Goal: Share content: Share content

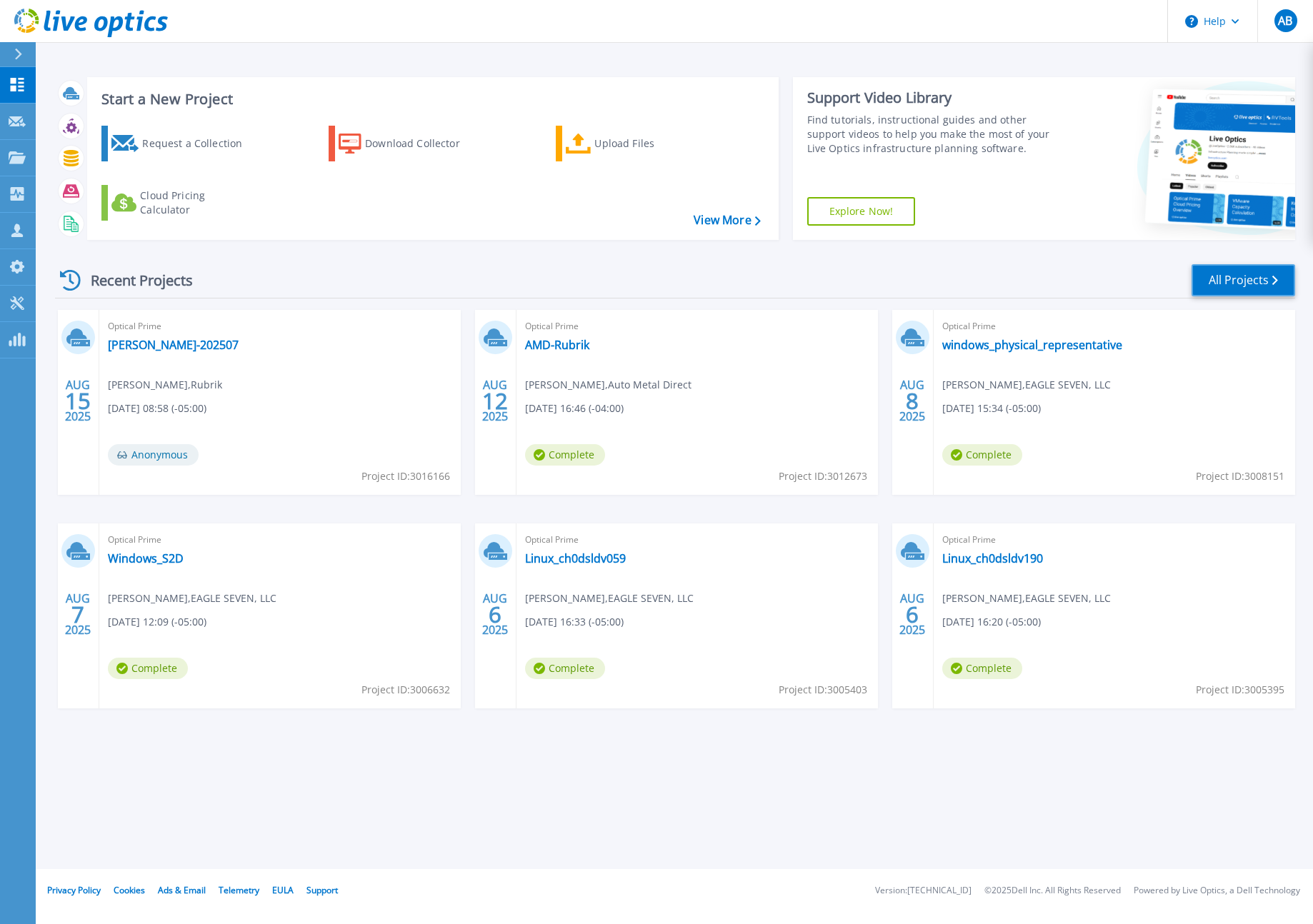
click at [1210, 291] on link "All Projects" at bounding box center [1243, 280] width 103 height 32
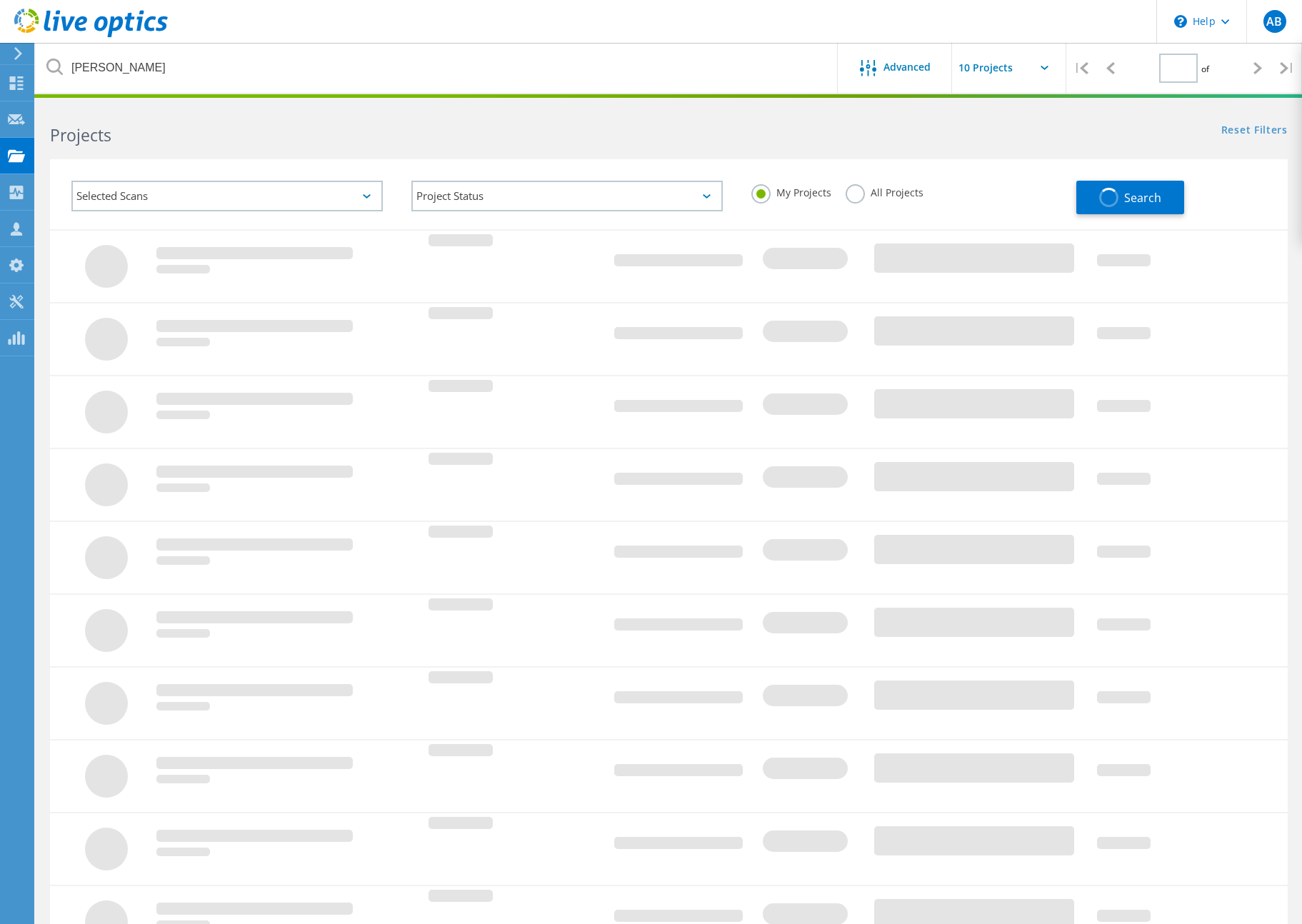
type input "1"
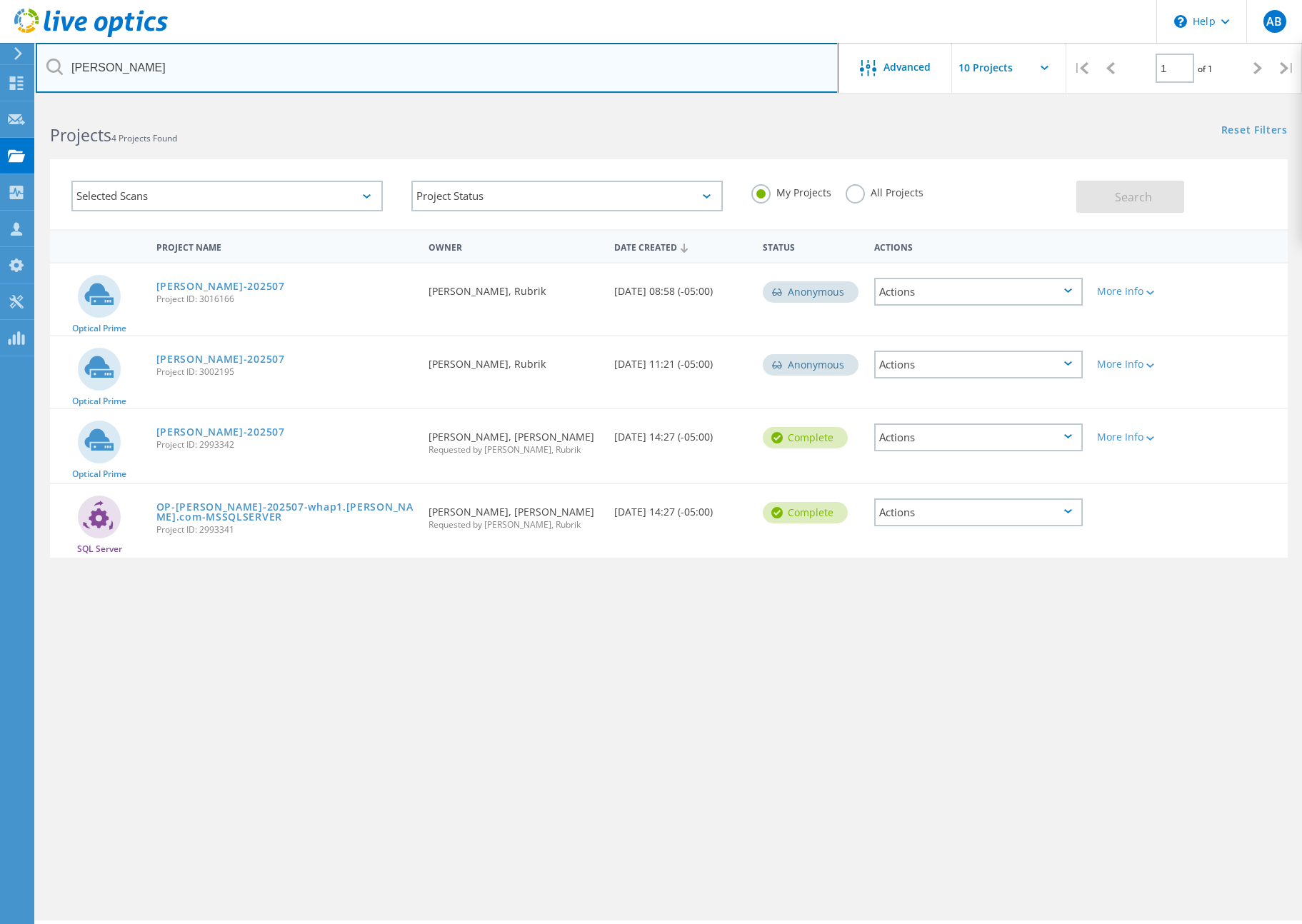
click at [598, 68] on input "bunn" at bounding box center [437, 68] width 803 height 50
type input "b"
type input "eagle"
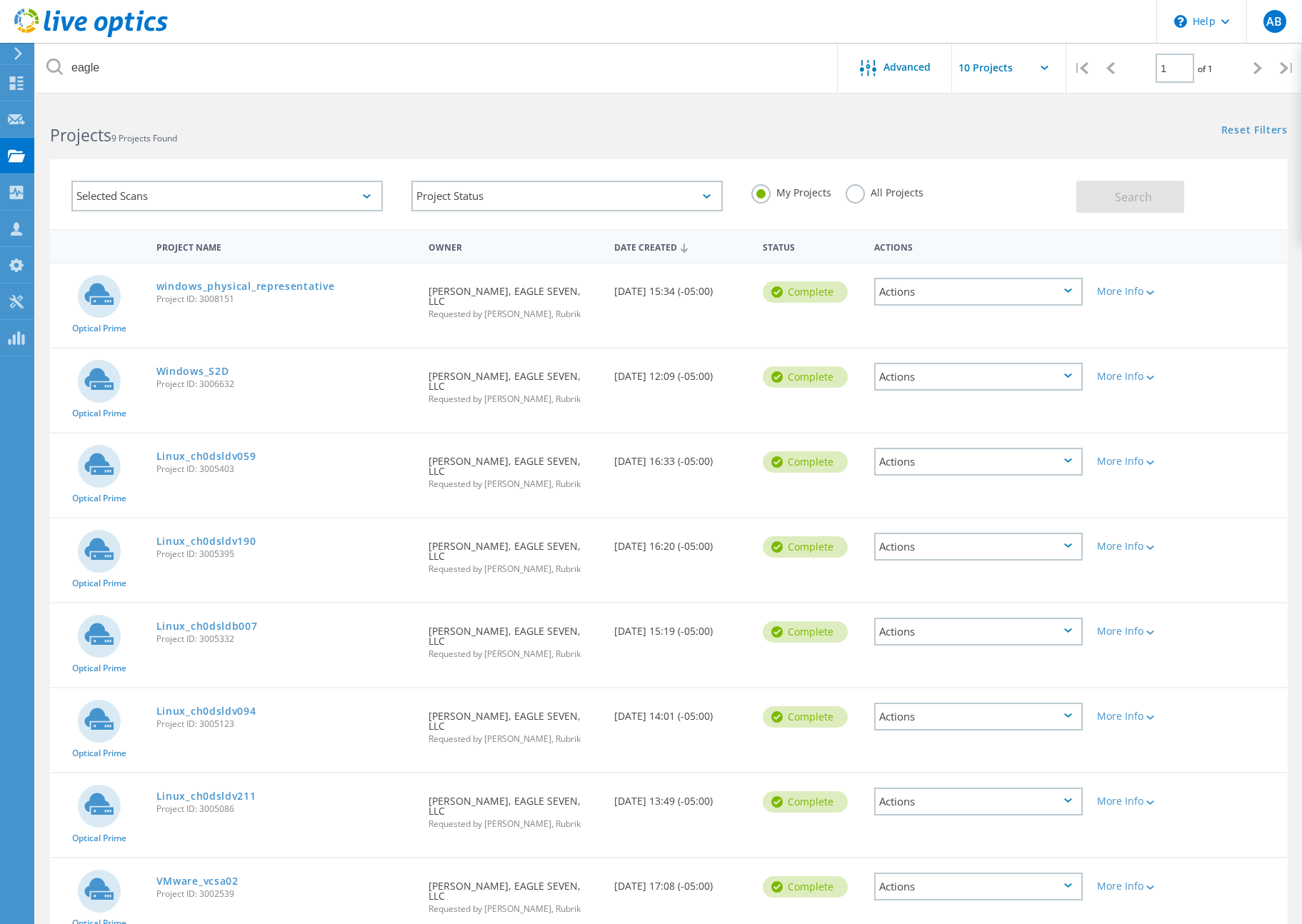
click at [943, 290] on div "Actions" at bounding box center [979, 291] width 208 height 28
click at [971, 213] on div "My Projects All Projects" at bounding box center [907, 192] width 340 height 53
click at [982, 284] on div "Actions" at bounding box center [979, 291] width 208 height 28
click at [973, 231] on div "Project Name Owner Date Created Status Actions" at bounding box center [668, 246] width 1238 height 33
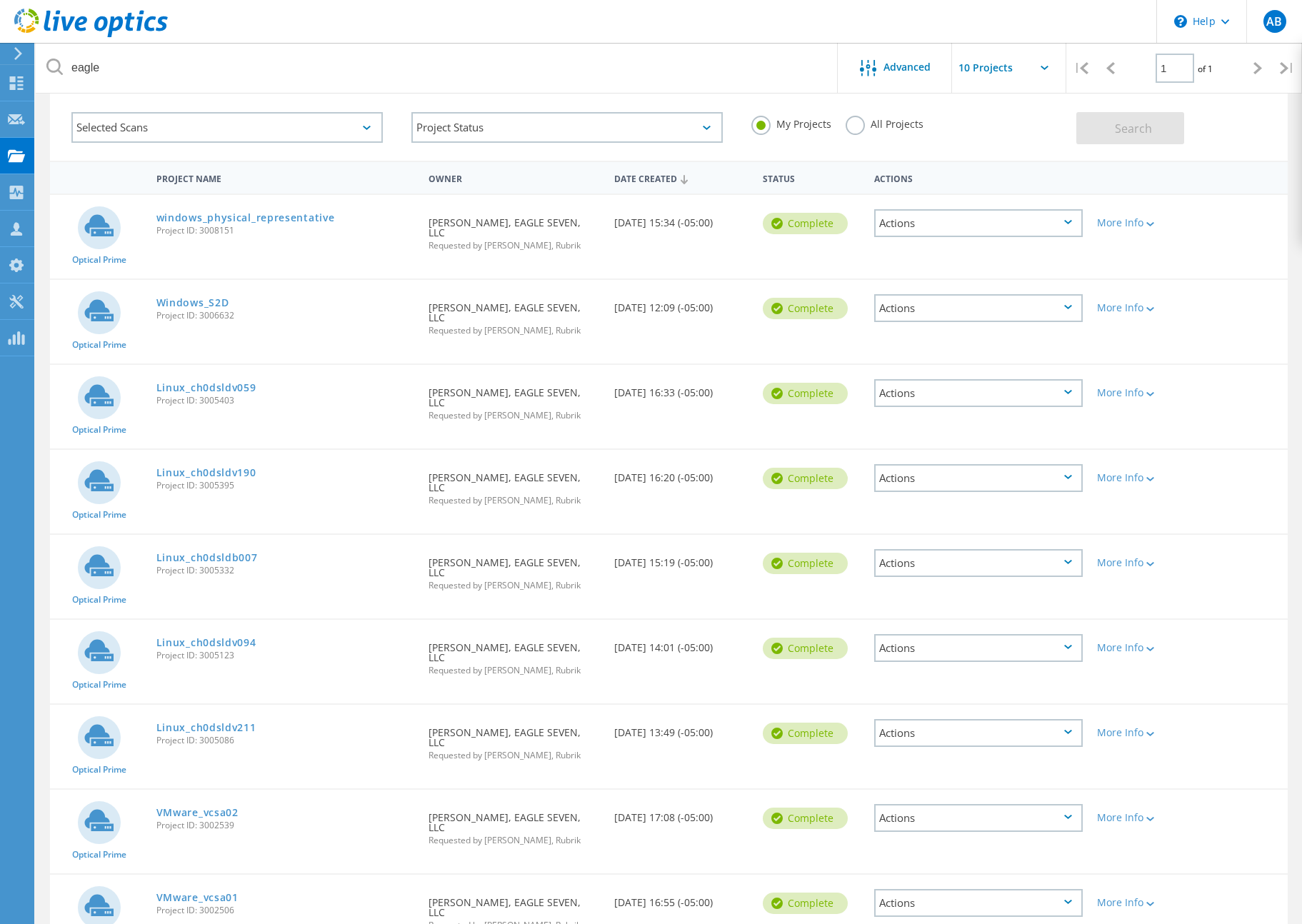
scroll to position [70, 0]
click at [1061, 888] on div "Actions" at bounding box center [979, 901] width 208 height 28
click at [997, 902] on div "Share" at bounding box center [979, 913] width 205 height 22
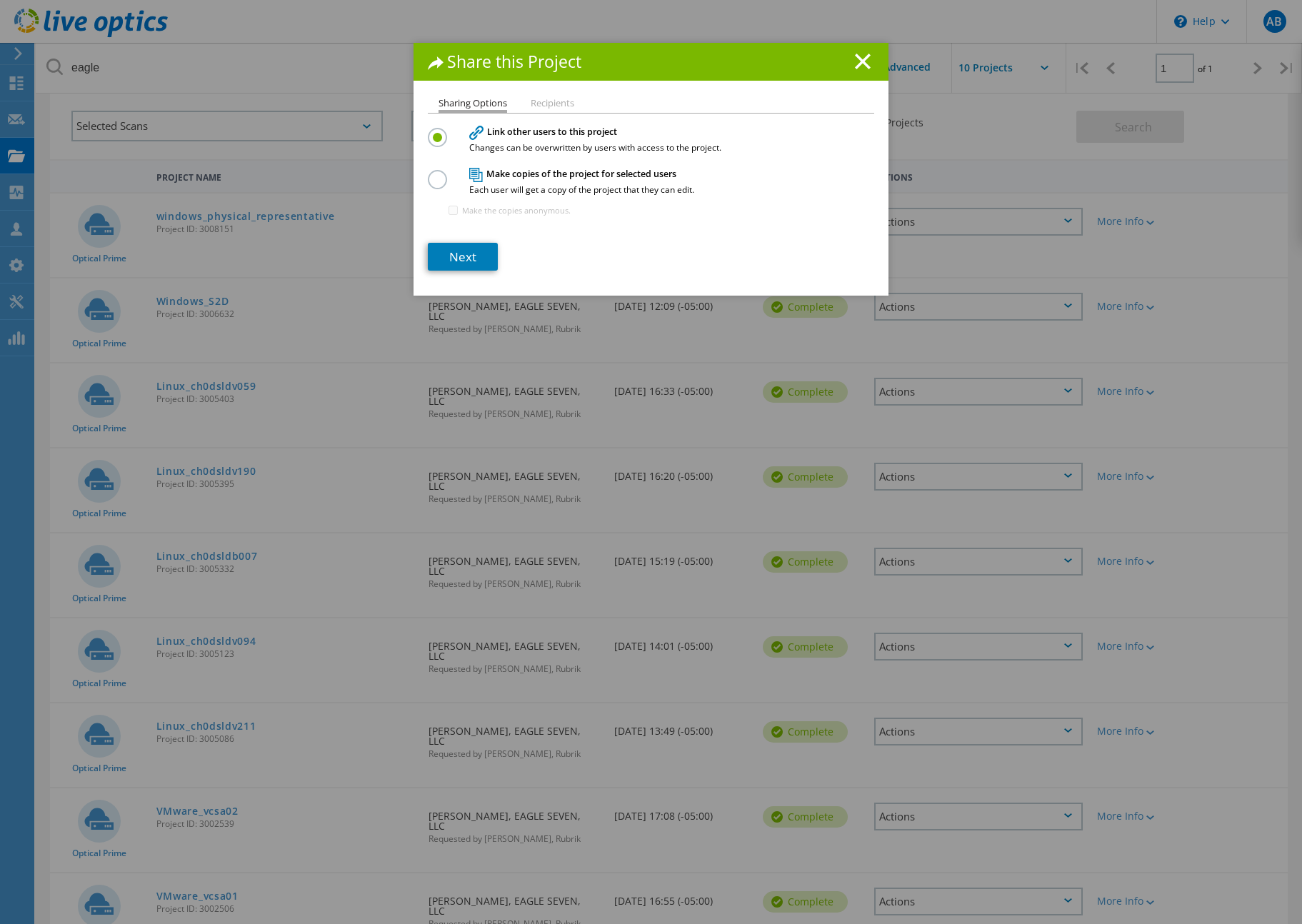
click at [531, 106] on li "Recipients" at bounding box center [553, 104] width 44 height 11
click at [469, 256] on link "Next" at bounding box center [463, 257] width 70 height 28
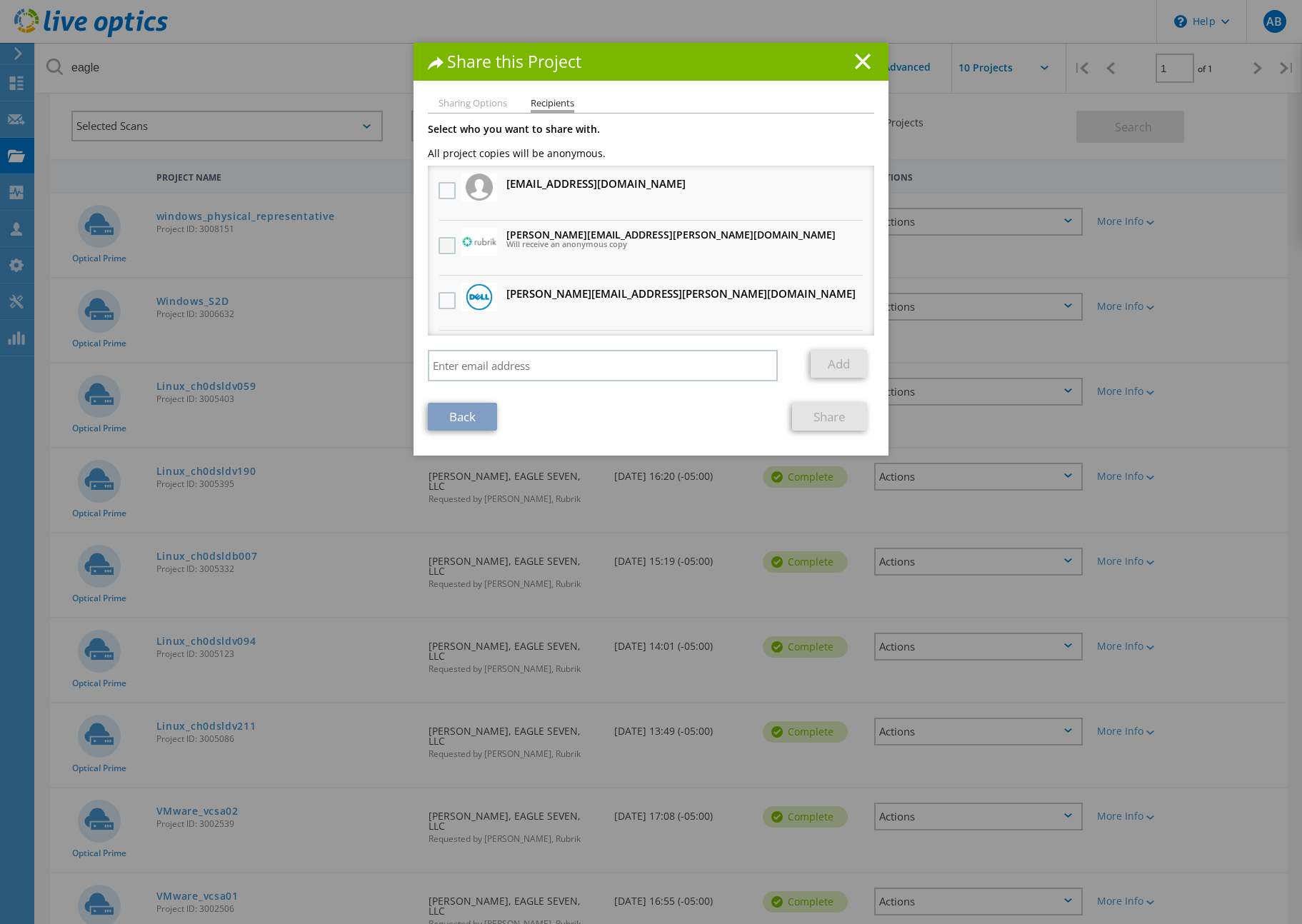
click at [441, 242] on label at bounding box center [449, 245] width 20 height 17
click at [0, 0] on input "checkbox" at bounding box center [0, 0] width 0 height 0
click at [839, 419] on link "Share" at bounding box center [829, 417] width 75 height 28
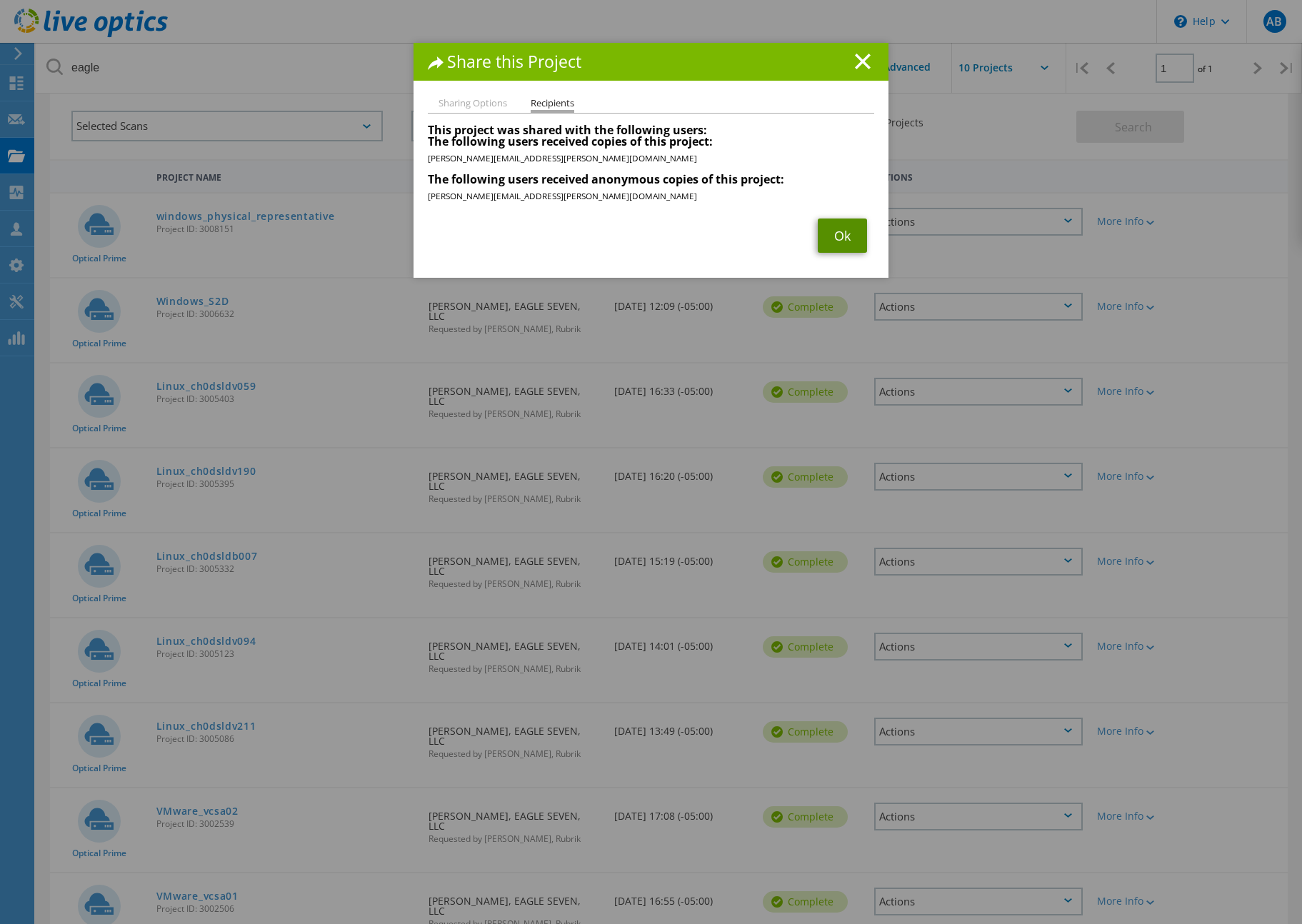
click at [842, 239] on link "Ok" at bounding box center [842, 235] width 49 height 34
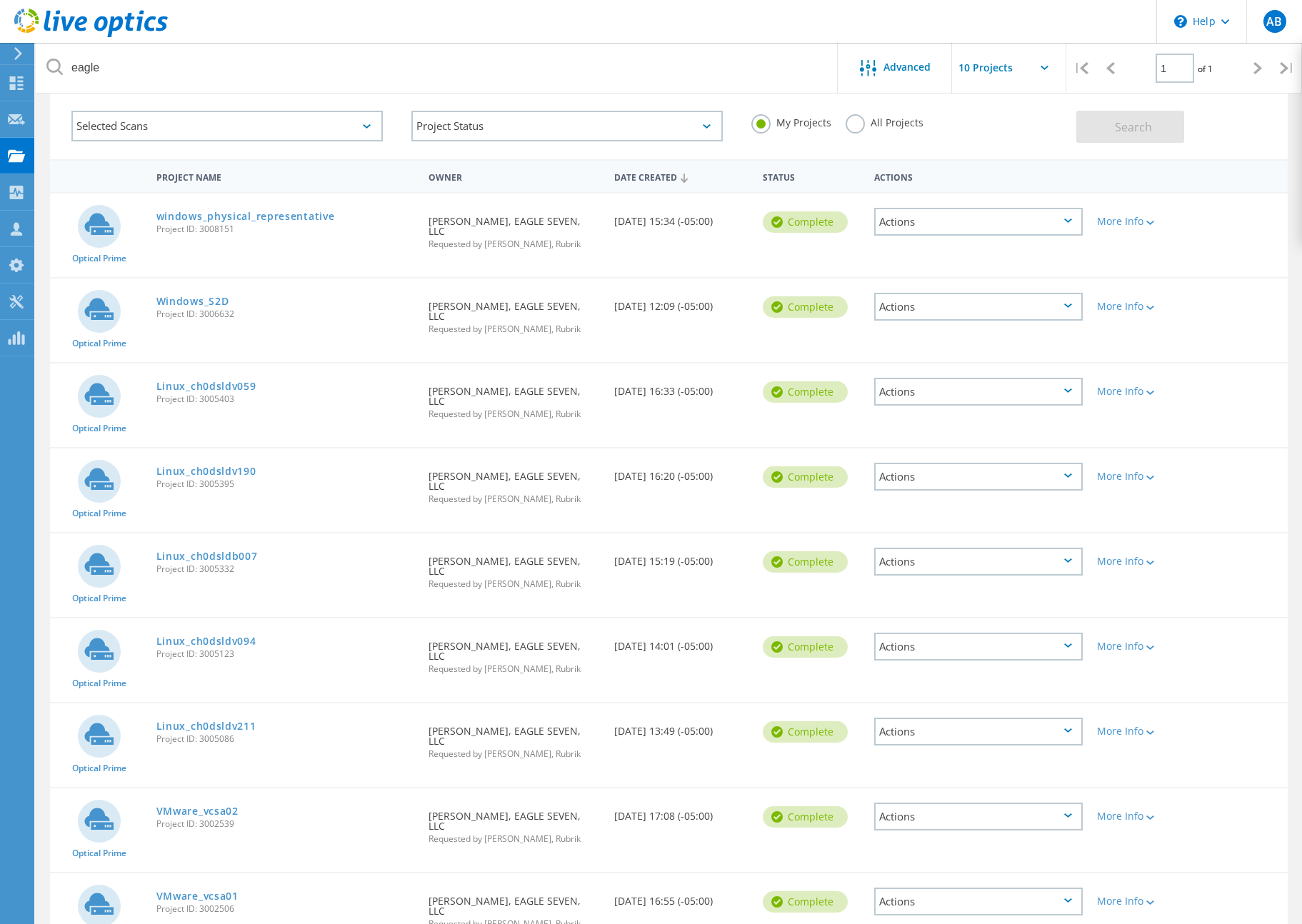
click at [936, 802] on div "Actions" at bounding box center [979, 816] width 208 height 28
click at [939, 817] on div "Share" at bounding box center [979, 827] width 205 height 22
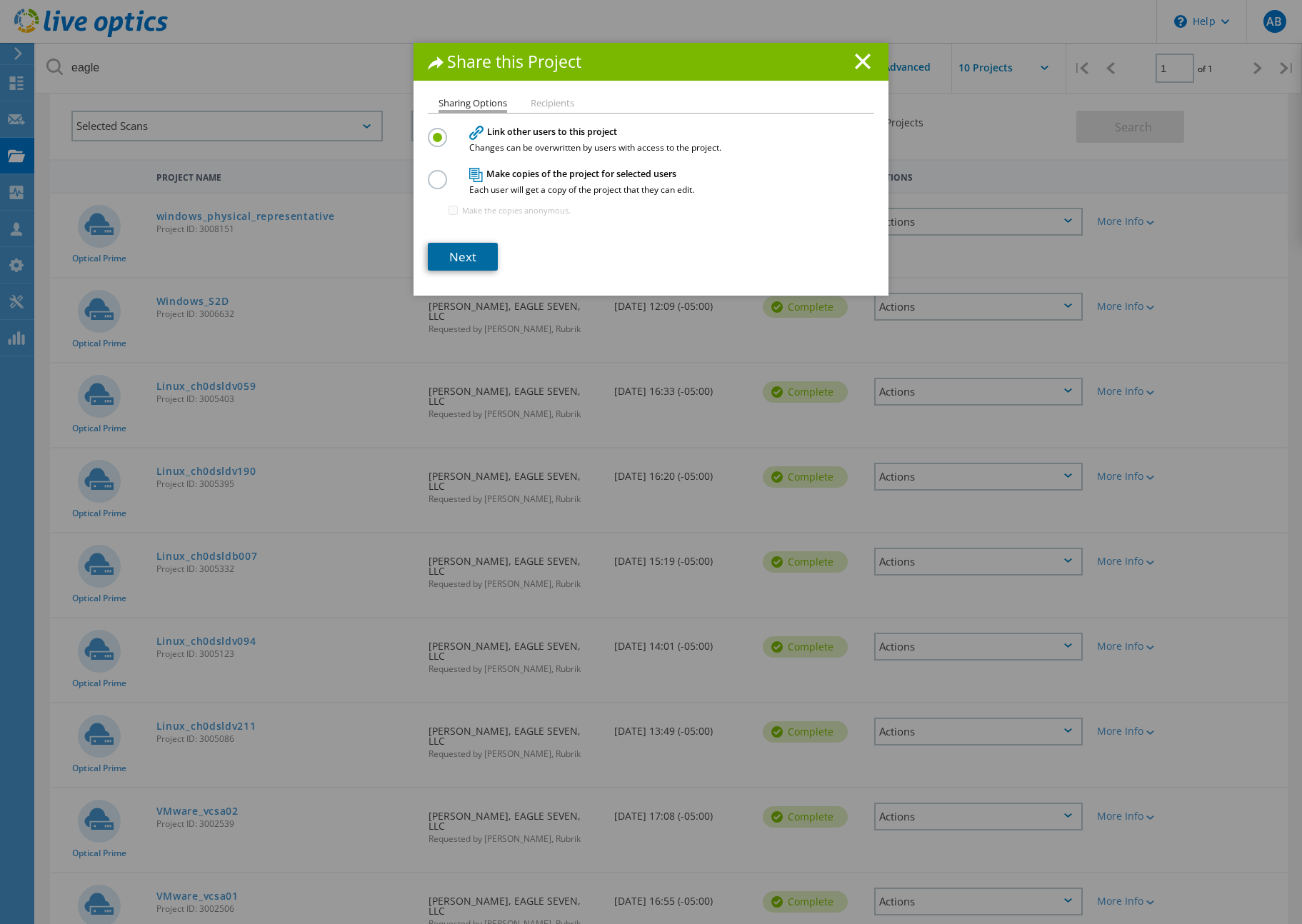
click at [469, 248] on link "Next" at bounding box center [463, 257] width 70 height 28
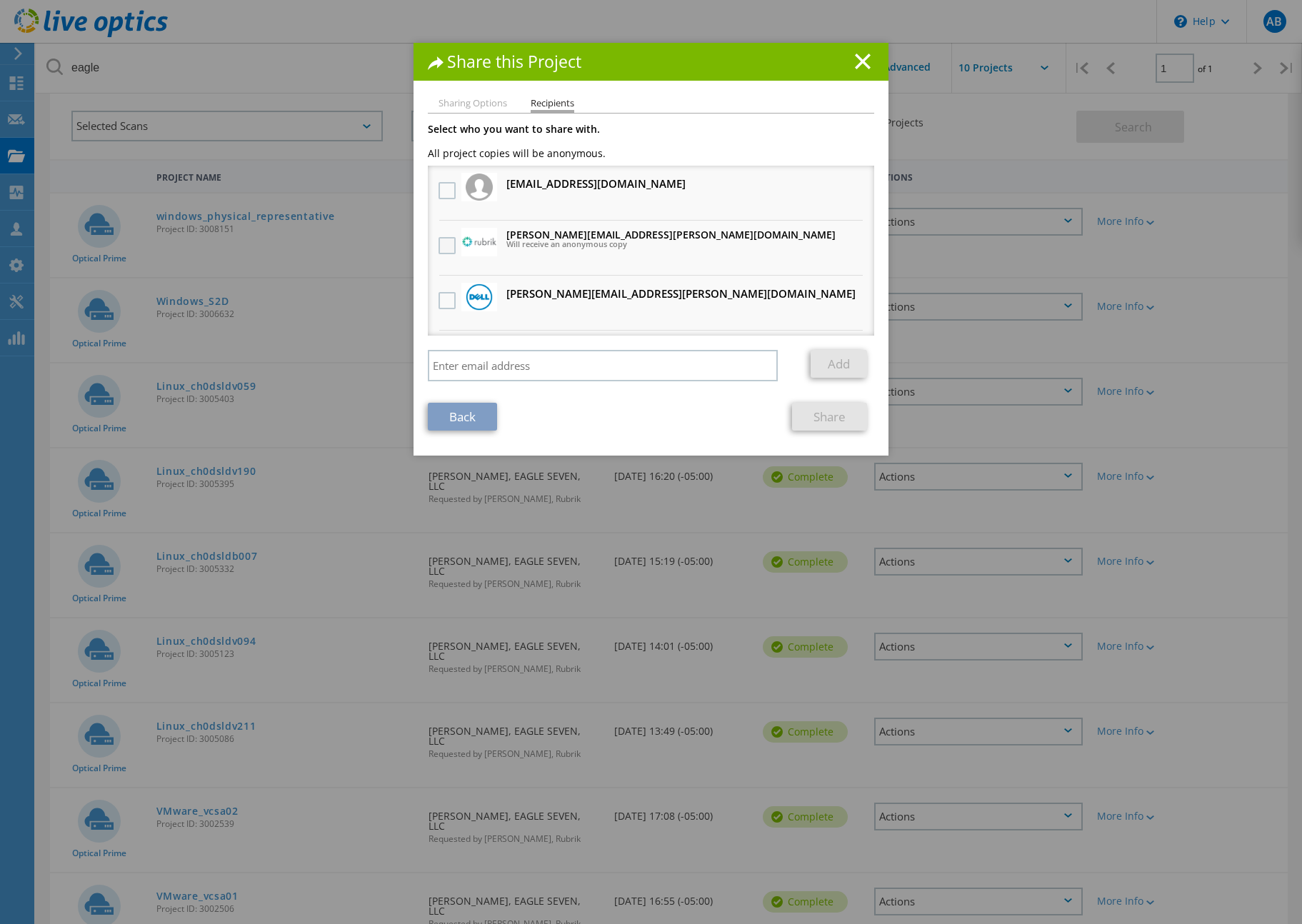
click at [443, 242] on label at bounding box center [449, 245] width 20 height 17
click at [0, 0] on input "checkbox" at bounding box center [0, 0] width 0 height 0
click at [810, 414] on link "Share" at bounding box center [829, 417] width 75 height 28
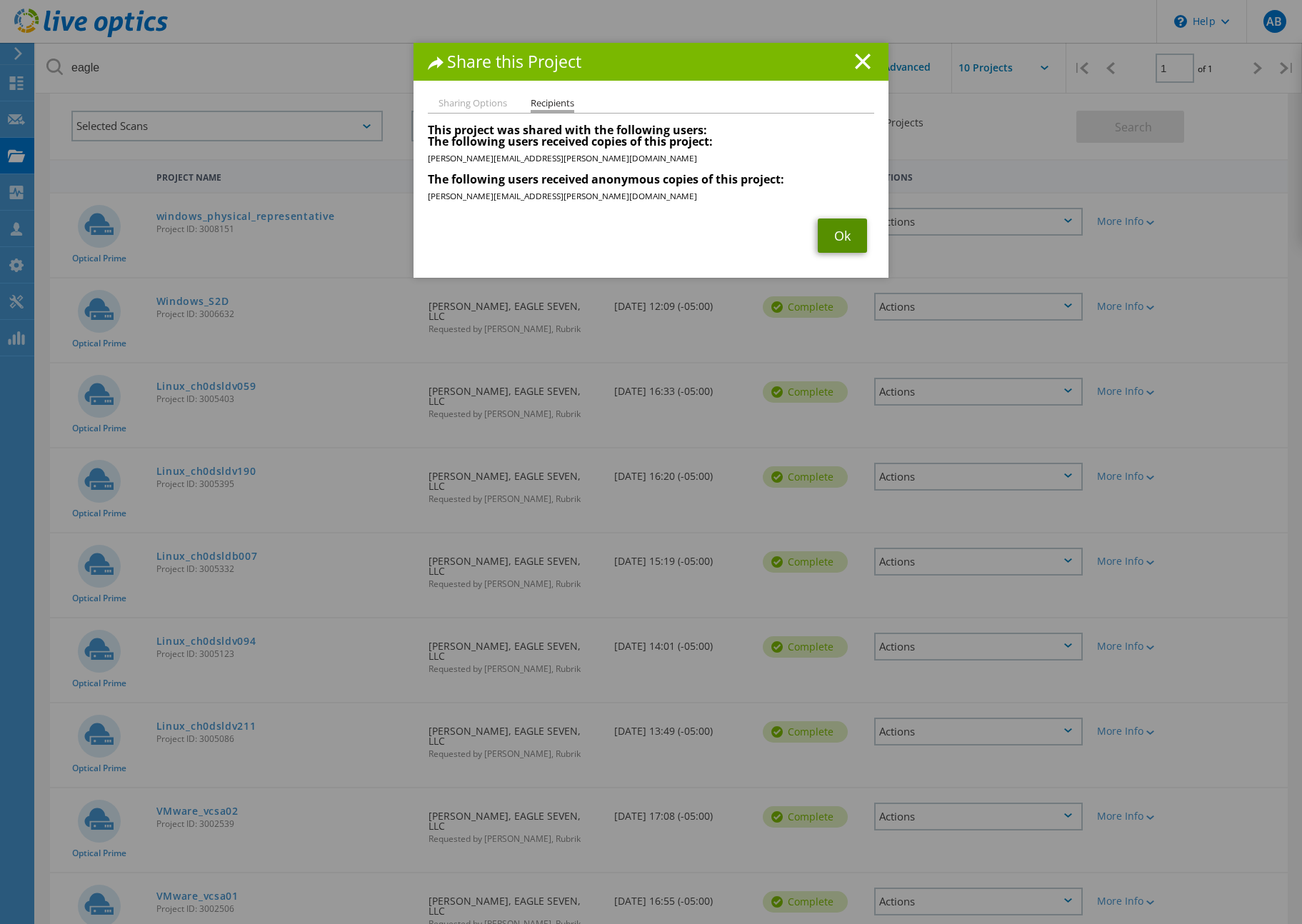
click at [829, 239] on link "Ok" at bounding box center [842, 235] width 49 height 34
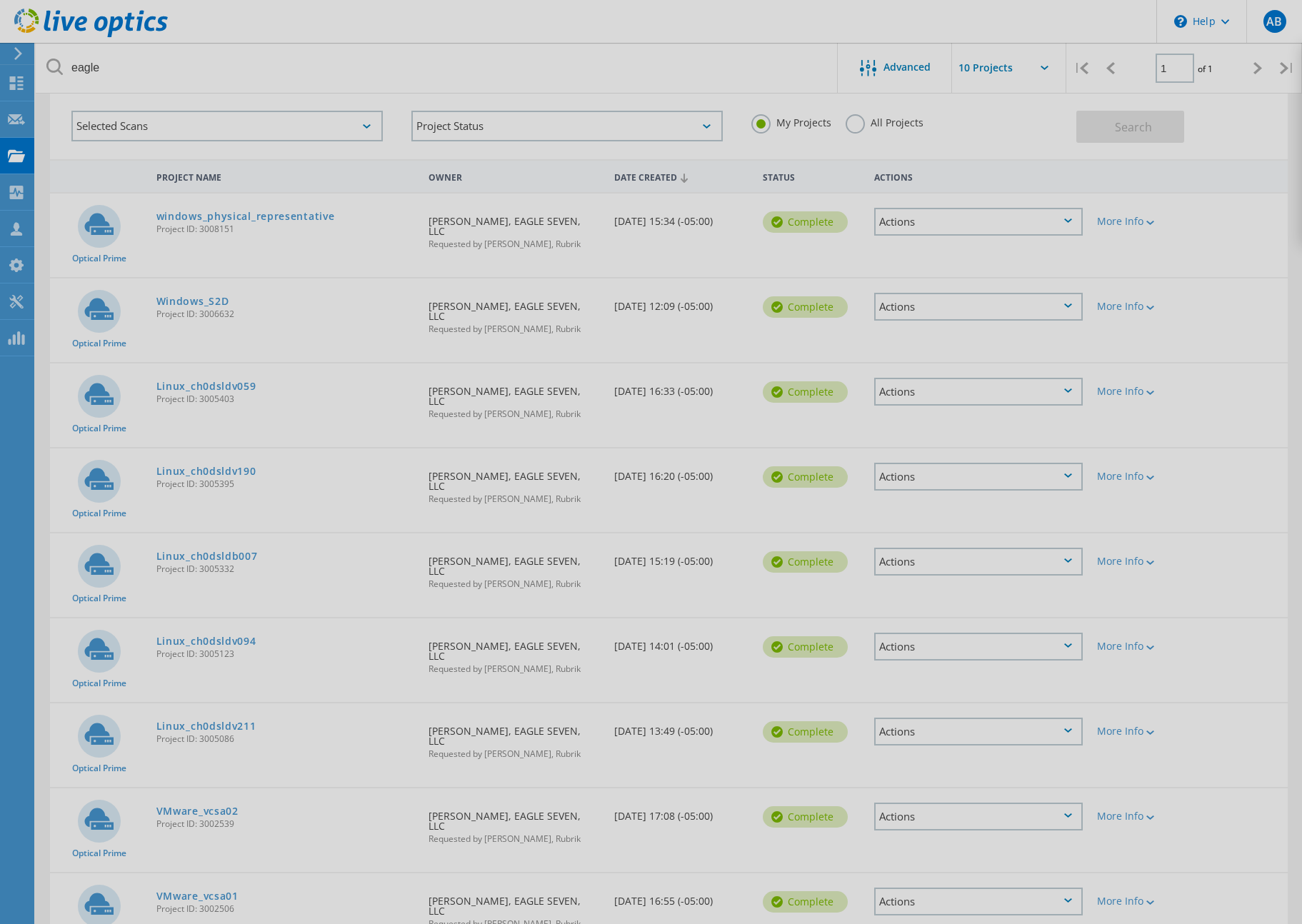
click at [1010, 669] on body "\n Help Explore Helpful Articles Contact Support AB Channel Partner Anthony Bas…" at bounding box center [651, 523] width 1302 height 981
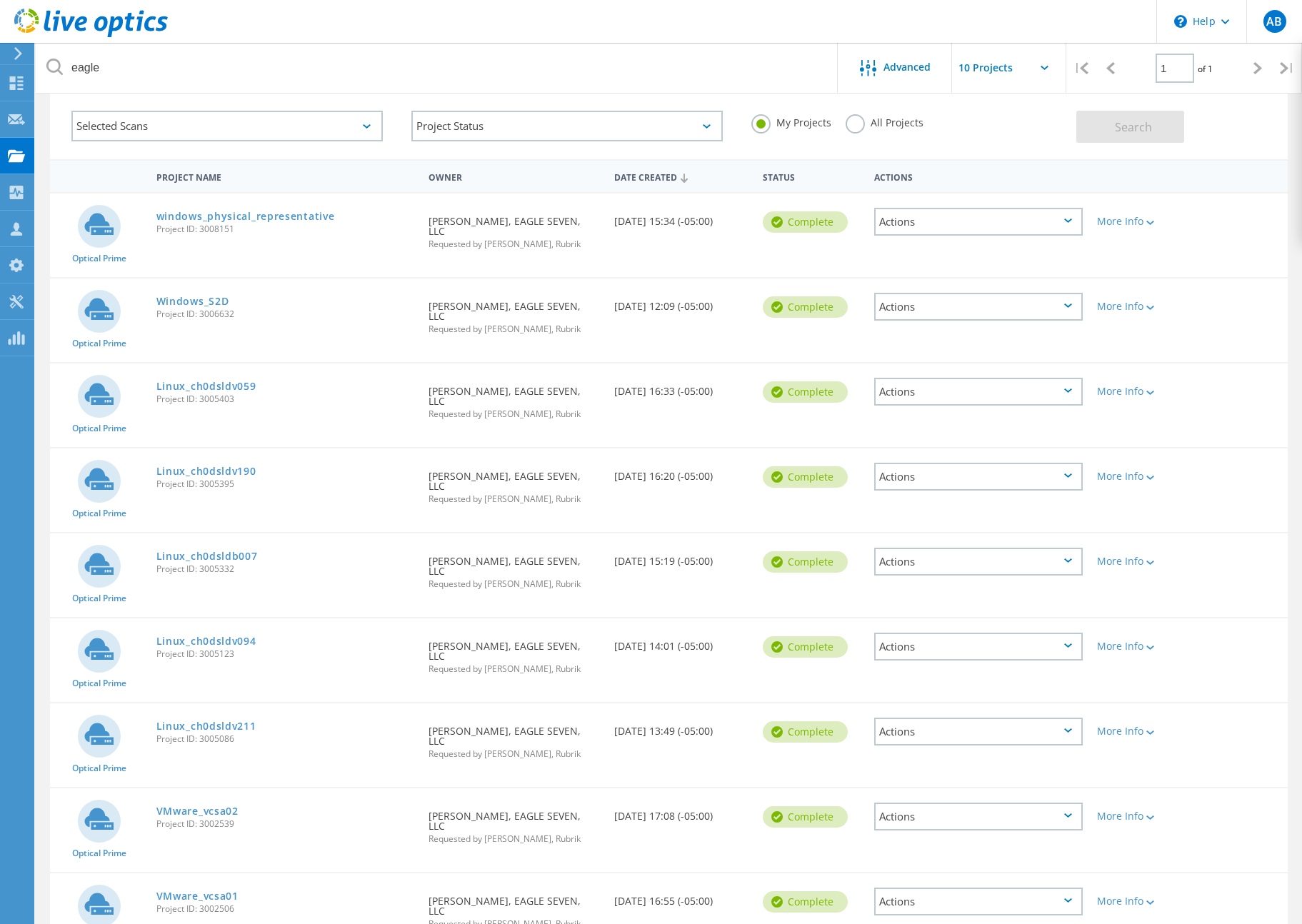
click at [1010, 718] on div "Actions" at bounding box center [979, 732] width 208 height 28
click at [947, 732] on div "Share" at bounding box center [979, 743] width 205 height 22
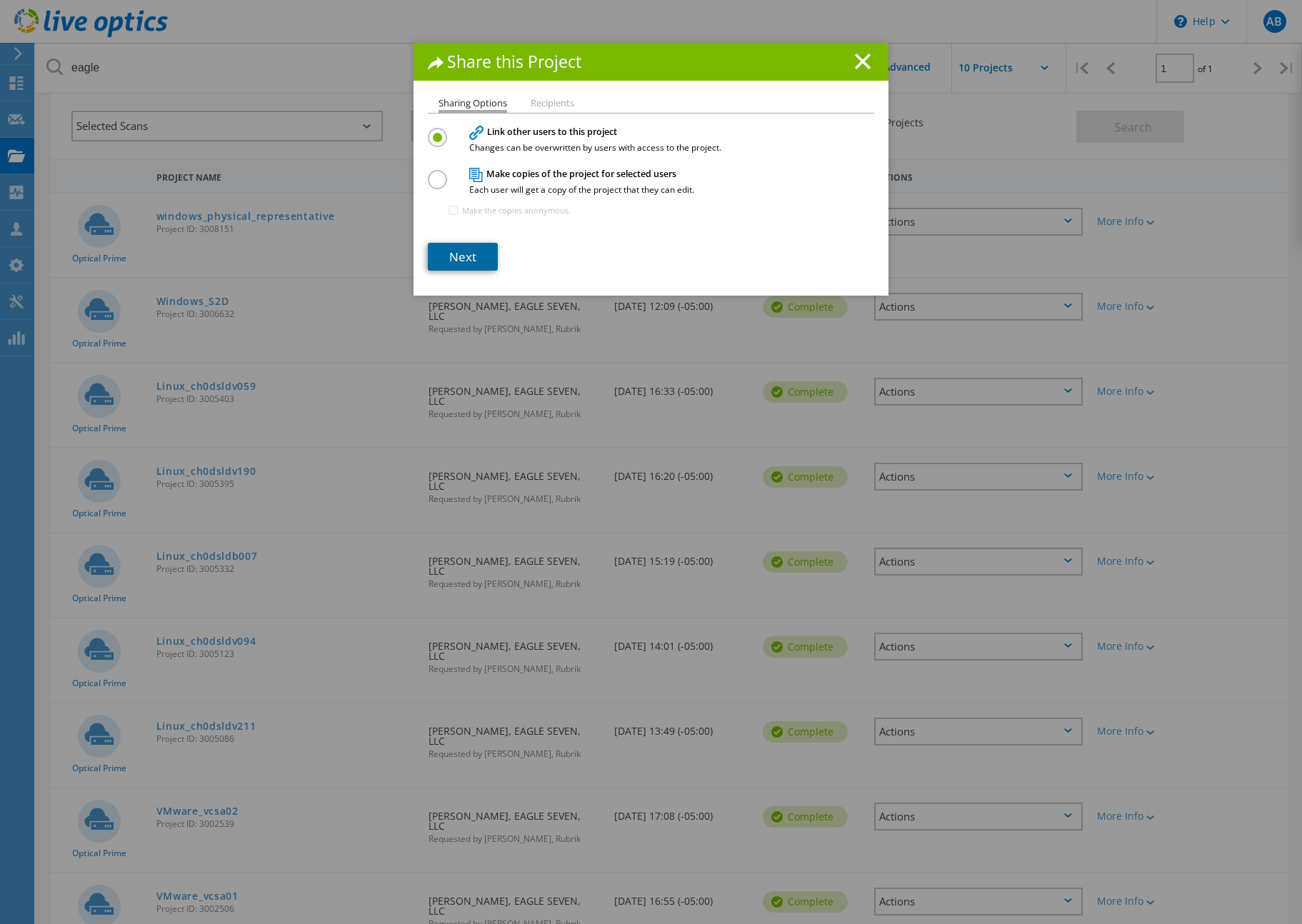
click at [469, 259] on link "Next" at bounding box center [463, 257] width 70 height 28
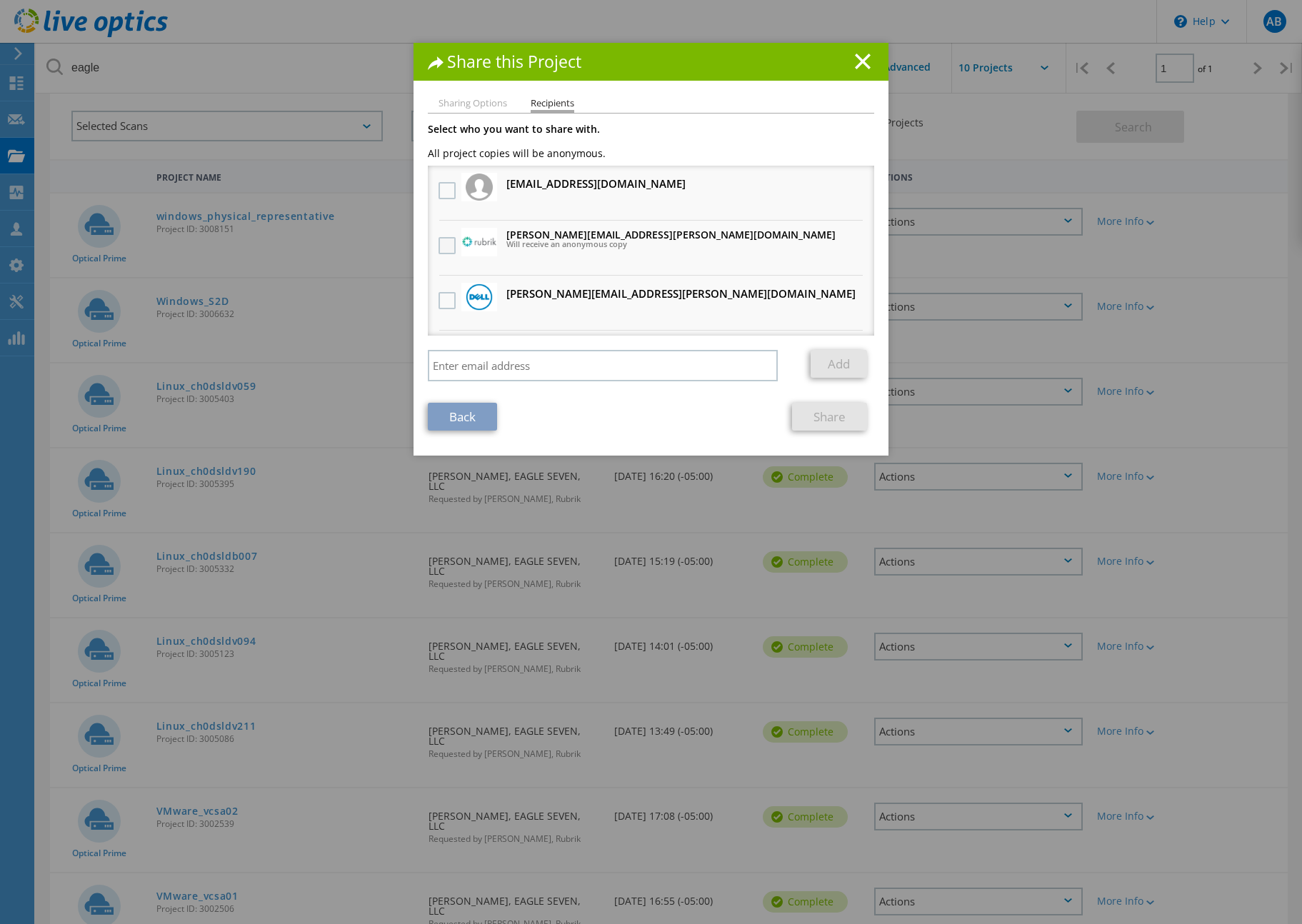
click at [449, 241] on label at bounding box center [449, 245] width 20 height 17
click at [0, 0] on input "checkbox" at bounding box center [0, 0] width 0 height 0
click at [841, 412] on link "Share" at bounding box center [829, 417] width 75 height 28
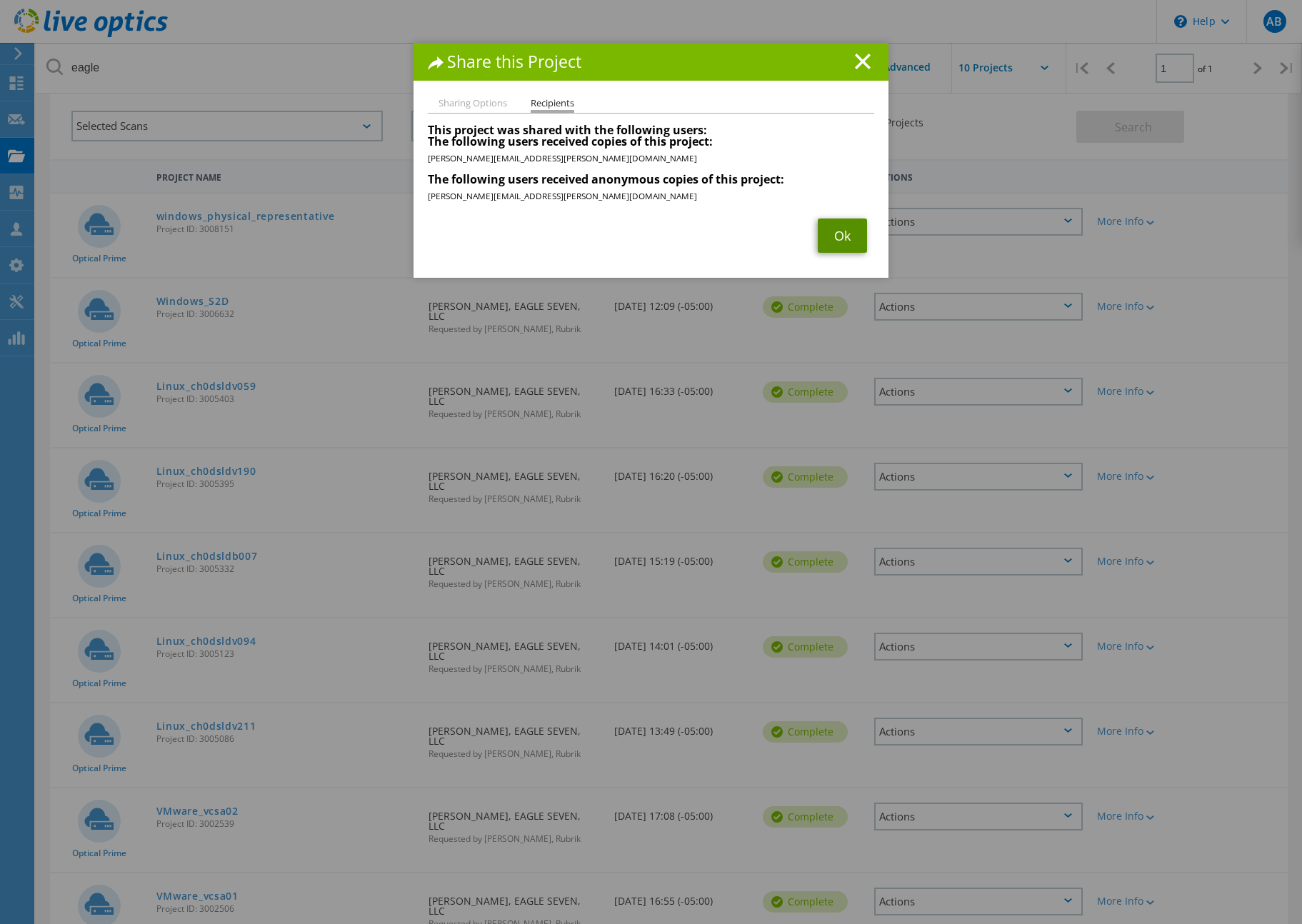
click at [838, 231] on link "Ok" at bounding box center [842, 235] width 49 height 34
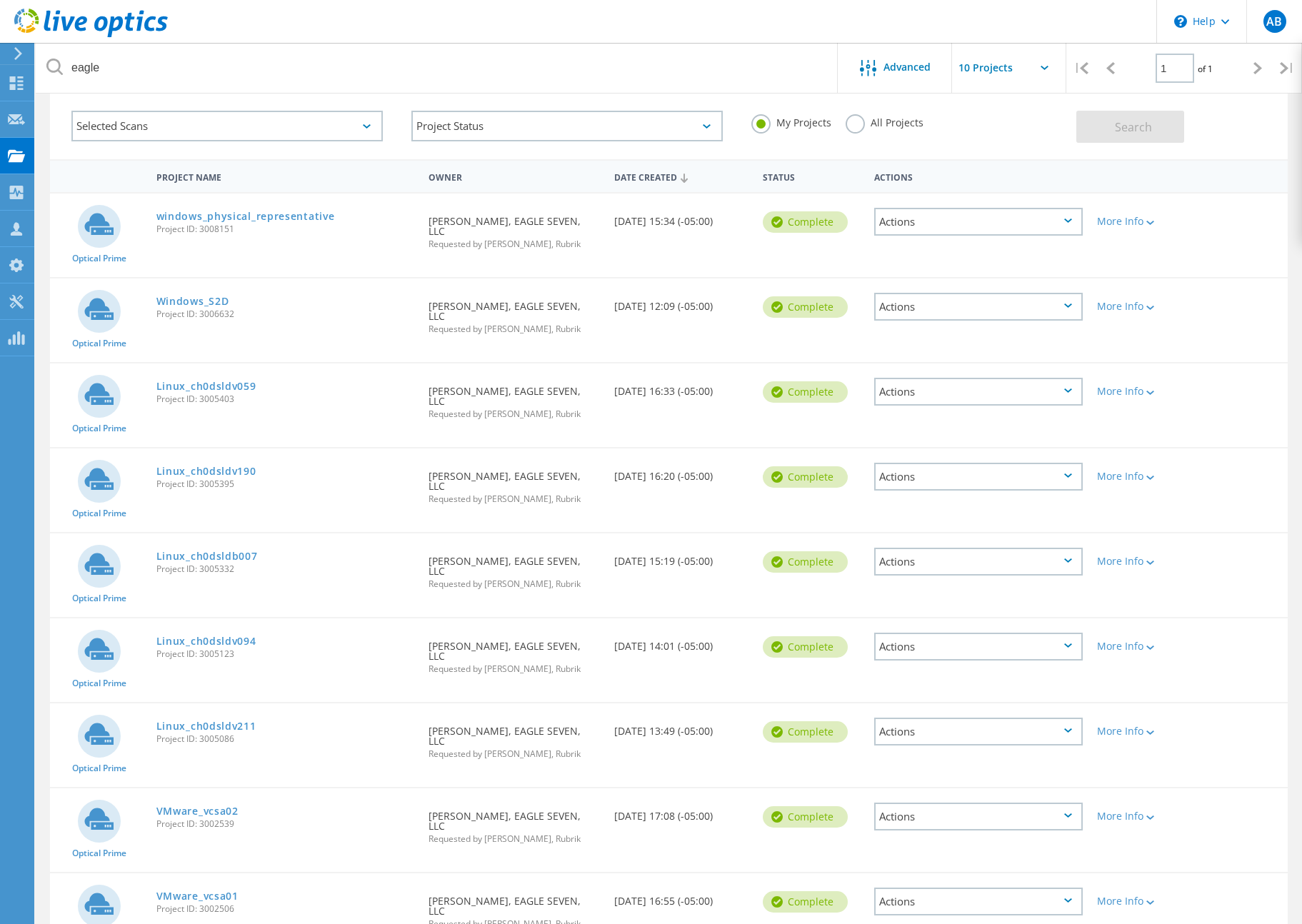
click at [1063, 633] on div "Actions" at bounding box center [979, 646] width 208 height 28
click at [1040, 647] on div "Share" at bounding box center [979, 658] width 205 height 22
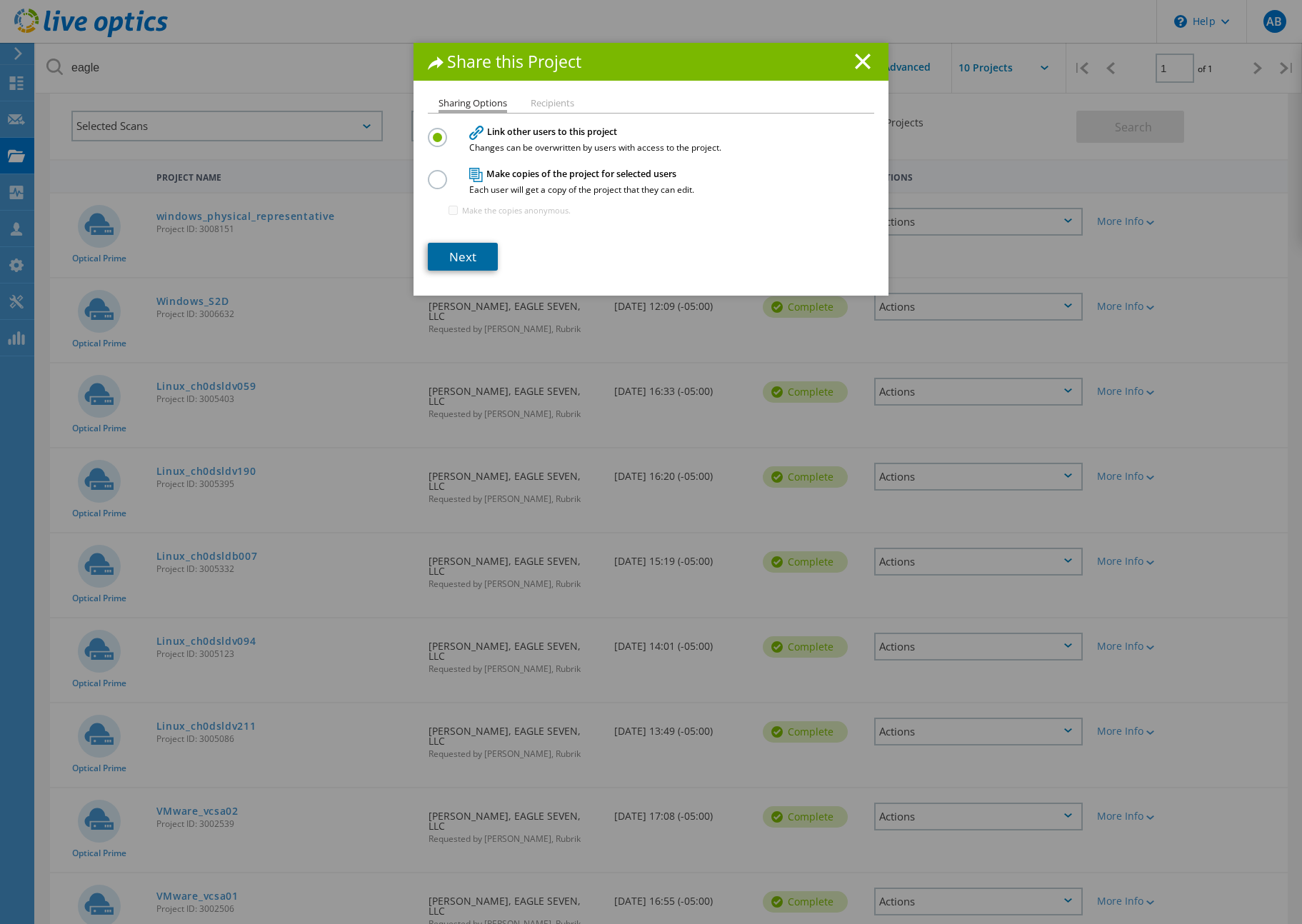
click at [467, 254] on link "Next" at bounding box center [463, 257] width 70 height 28
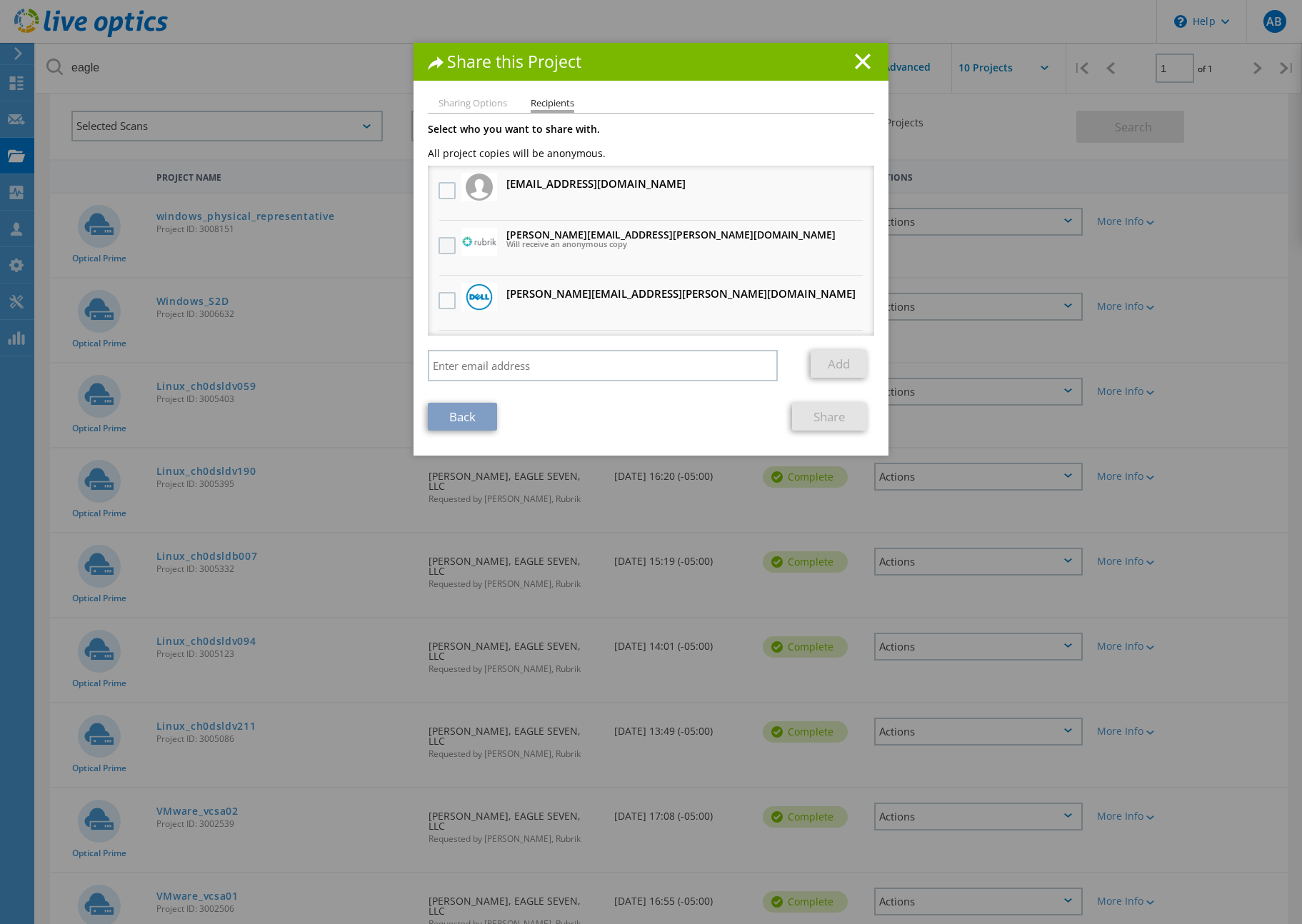
click at [444, 243] on label at bounding box center [449, 245] width 20 height 17
click at [0, 0] on input "checkbox" at bounding box center [0, 0] width 0 height 0
click at [828, 414] on link "Share" at bounding box center [829, 417] width 75 height 28
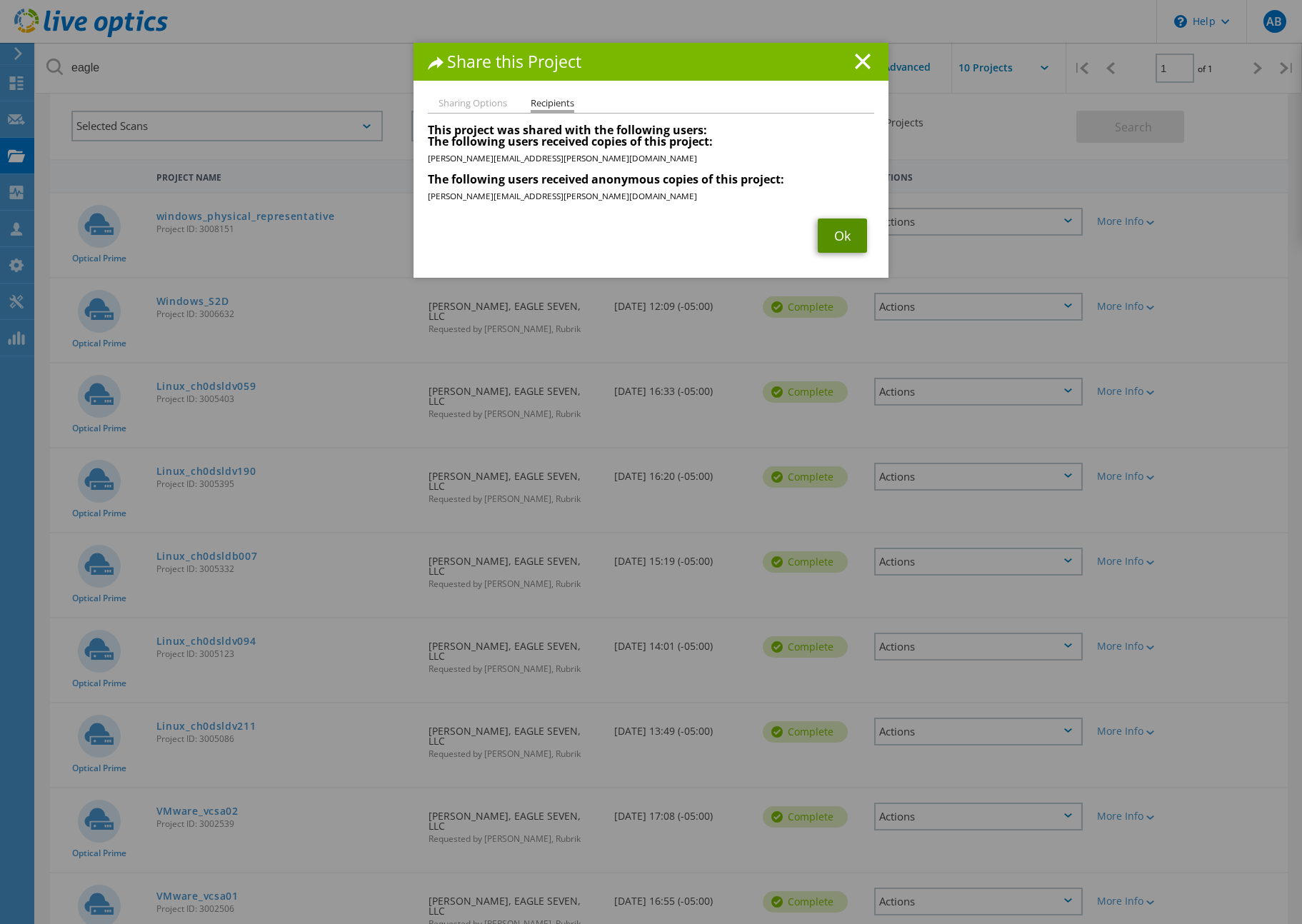
click at [828, 239] on link "Ok" at bounding box center [842, 235] width 49 height 34
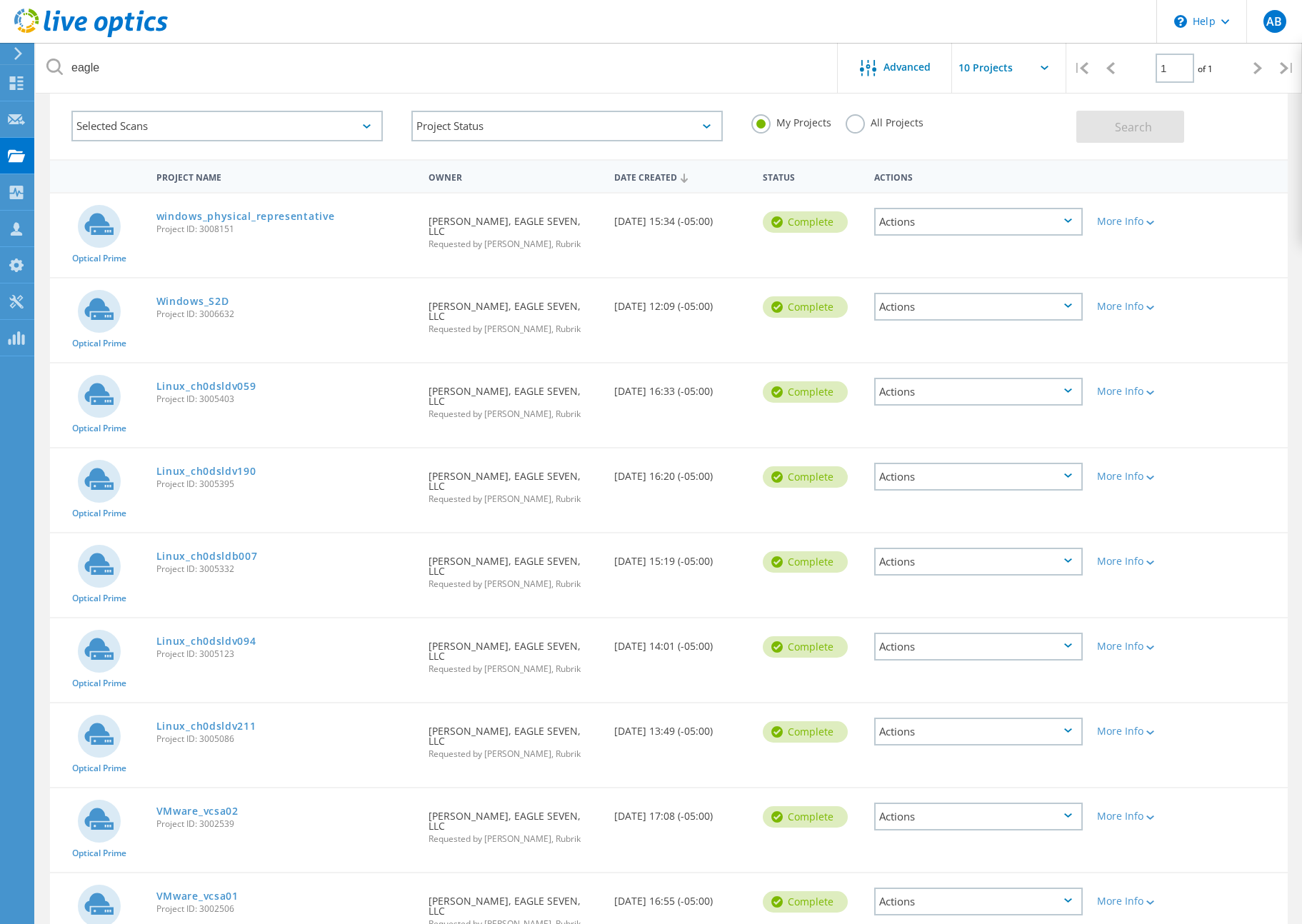
click at [945, 548] on div "Actions" at bounding box center [979, 562] width 208 height 28
click at [938, 562] on div "Share" at bounding box center [979, 572] width 205 height 22
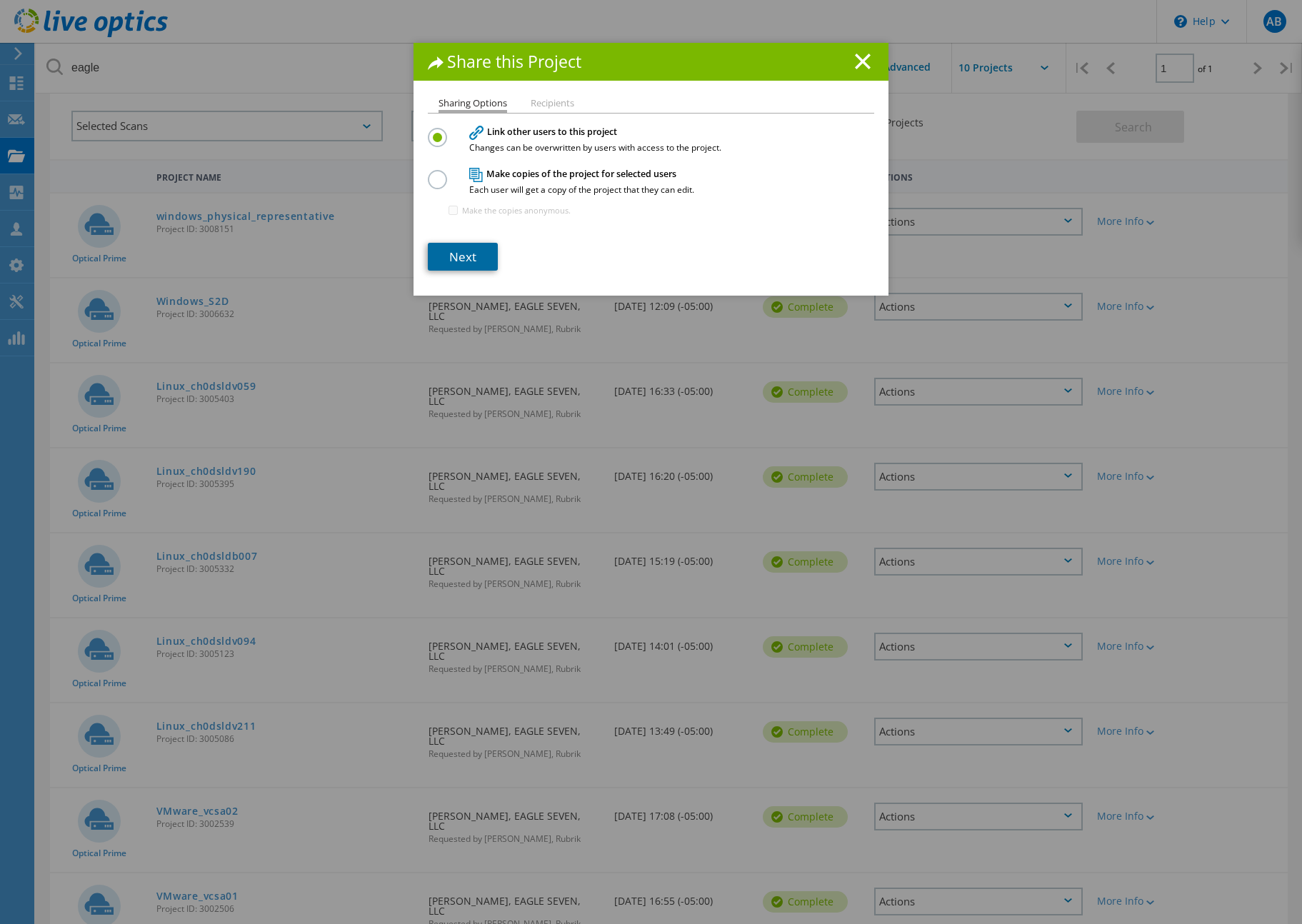
click at [469, 257] on link "Next" at bounding box center [463, 257] width 70 height 28
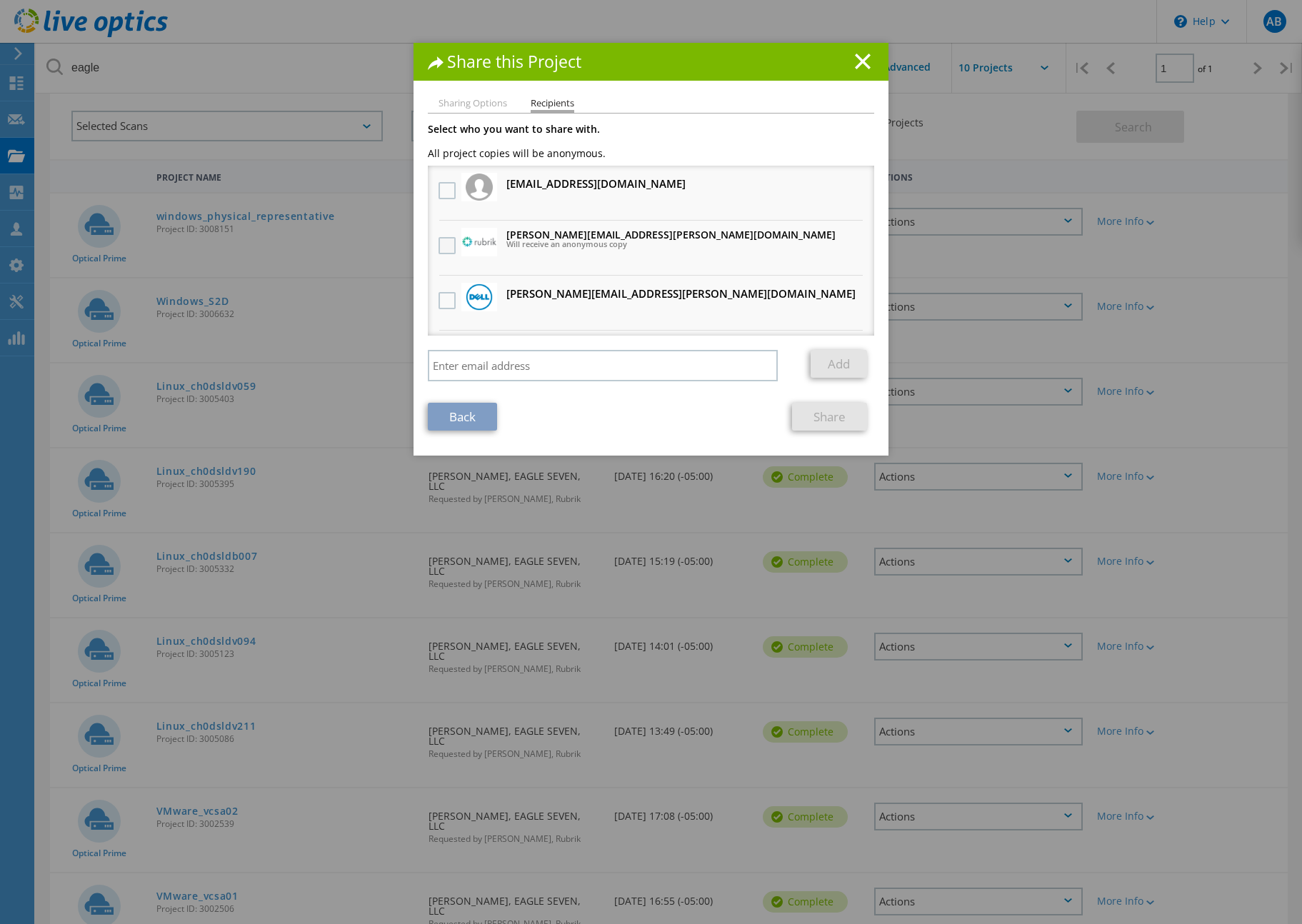
click at [444, 247] on label at bounding box center [449, 245] width 20 height 17
click at [0, 0] on input "checkbox" at bounding box center [0, 0] width 0 height 0
click at [833, 412] on link "Share" at bounding box center [829, 417] width 75 height 28
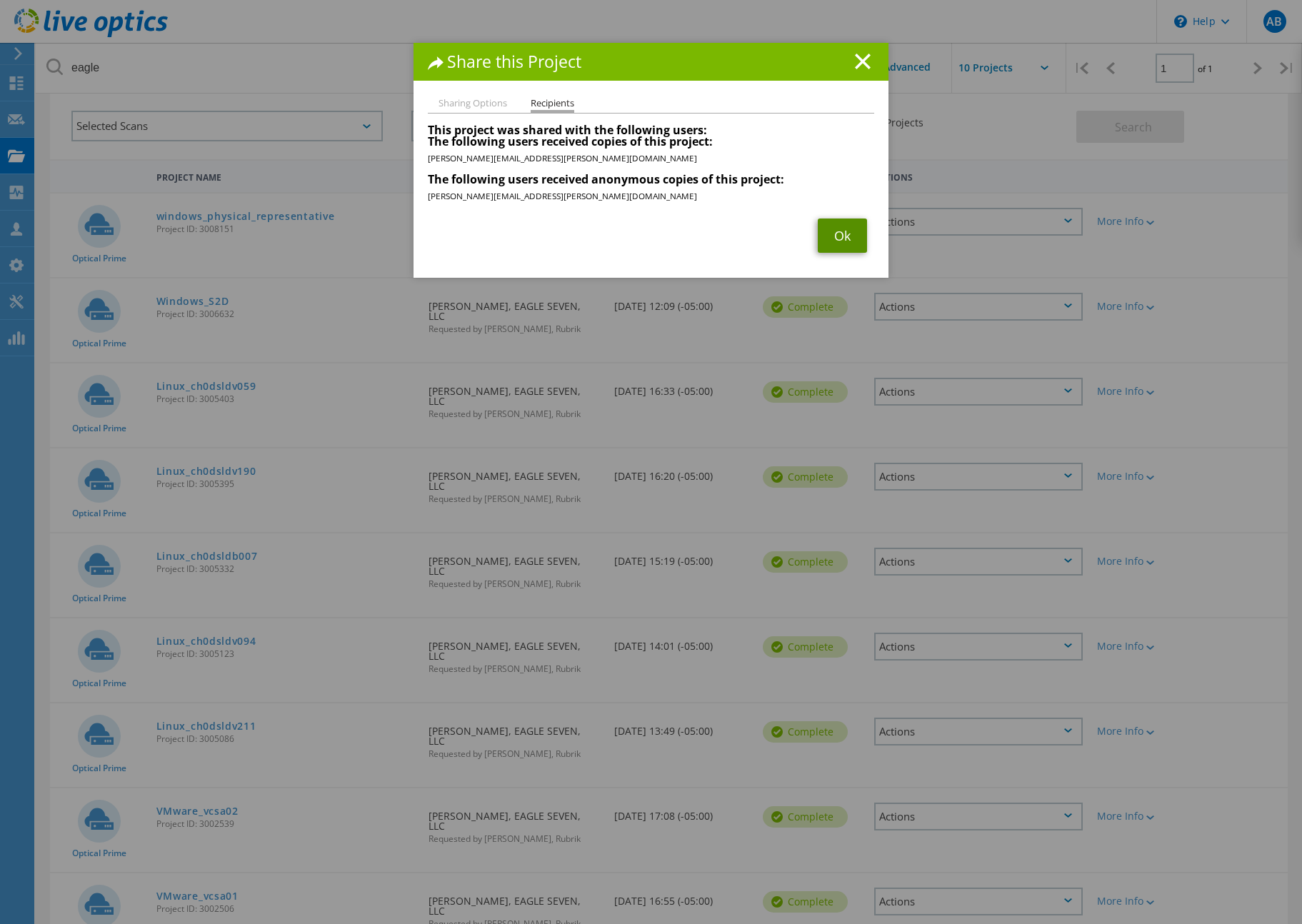
click at [836, 237] on link "Ok" at bounding box center [842, 235] width 49 height 34
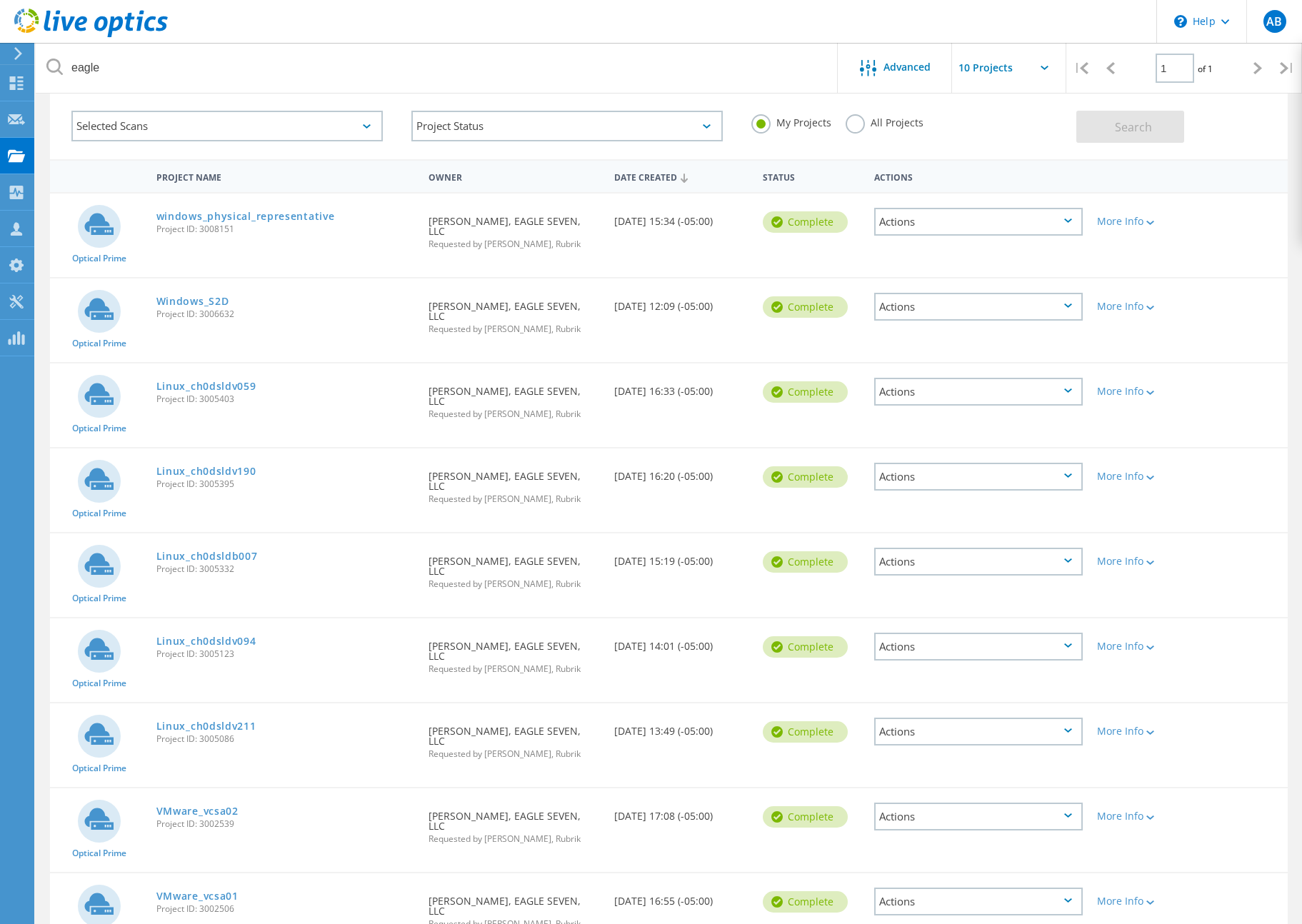
click at [927, 463] on div "Actions" at bounding box center [979, 476] width 208 height 28
click at [922, 477] on div "Share" at bounding box center [979, 488] width 205 height 22
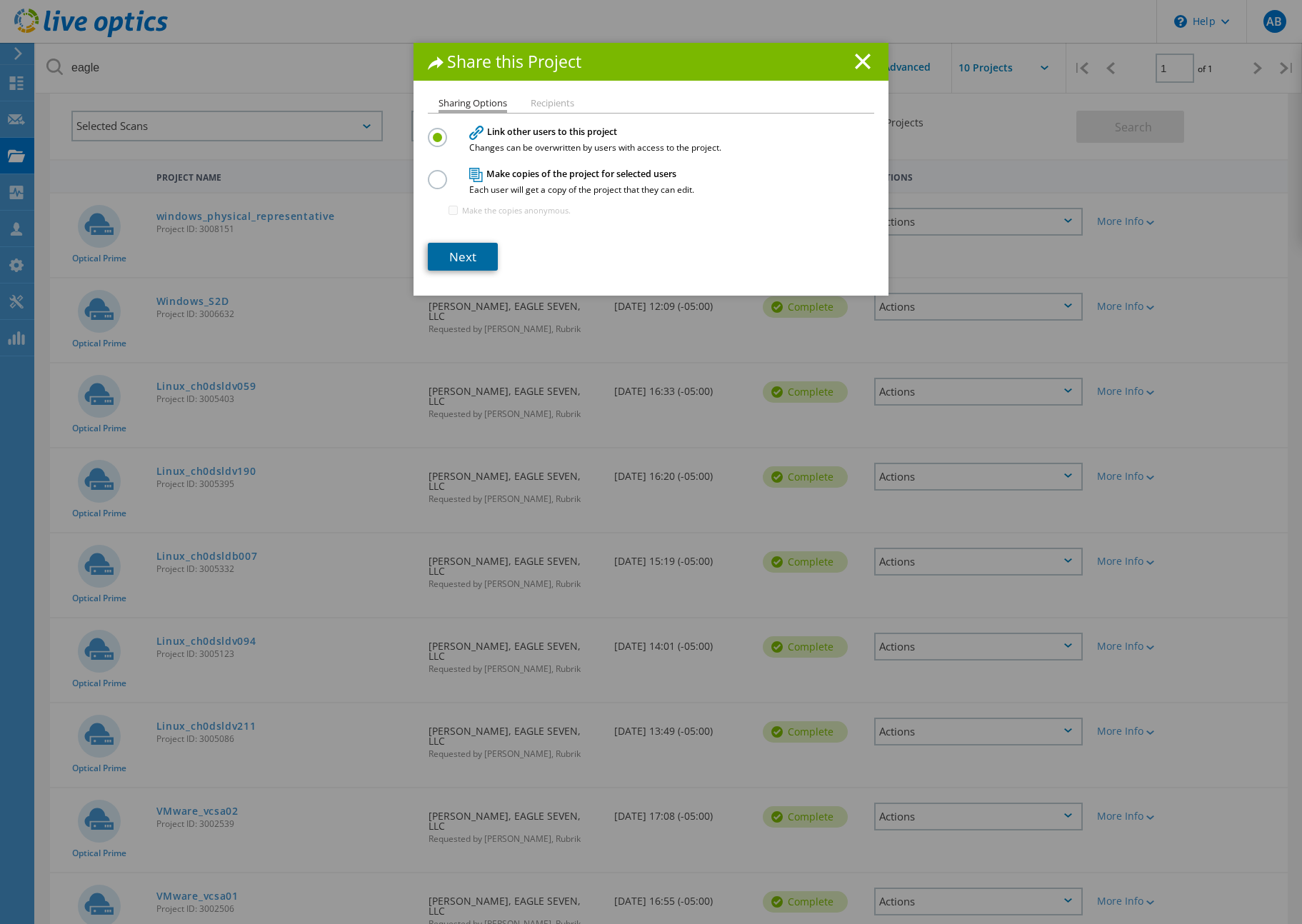
click at [474, 257] on link "Next" at bounding box center [463, 257] width 70 height 28
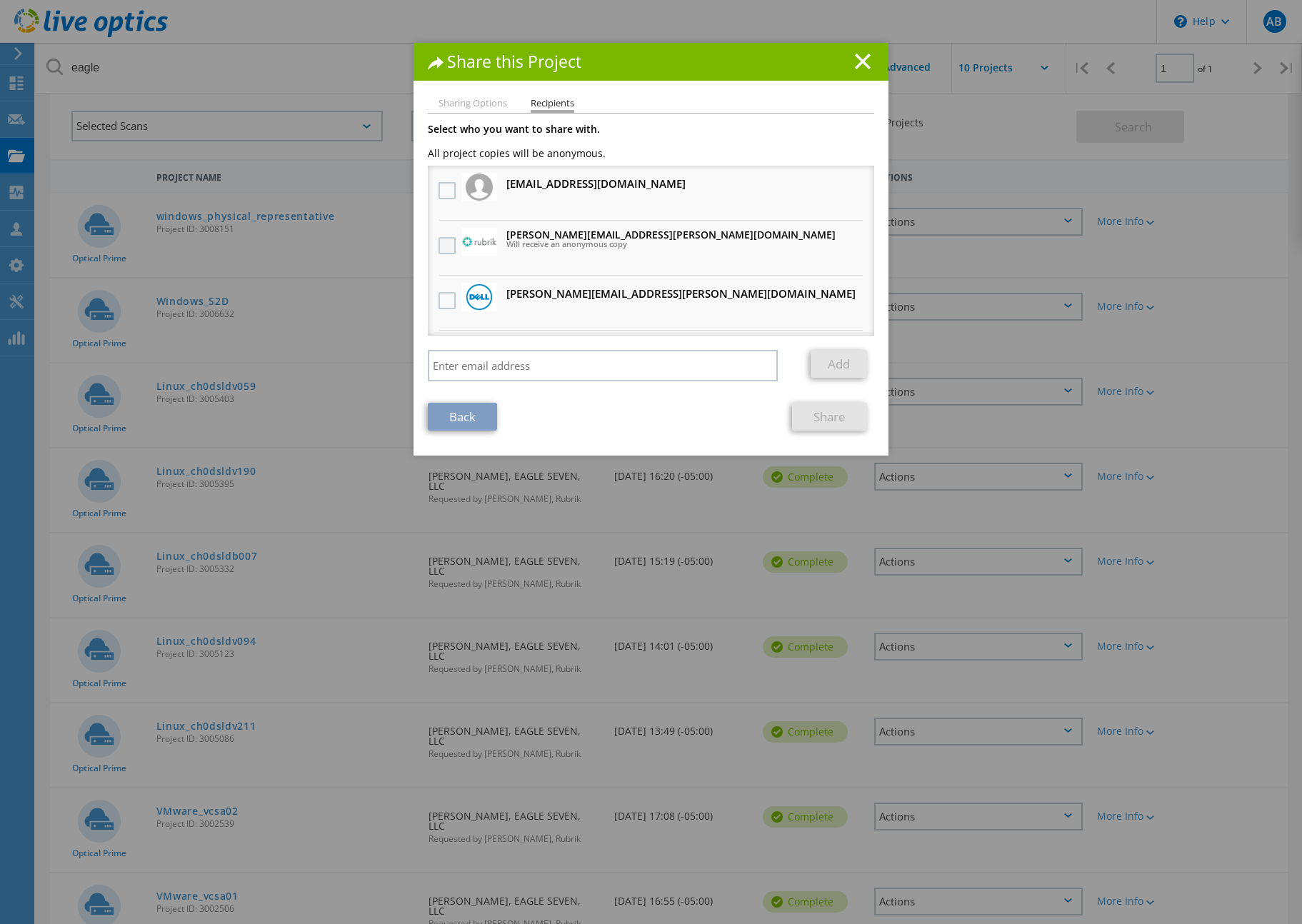
click at [451, 240] on label at bounding box center [449, 245] width 20 height 17
click at [0, 0] on input "checkbox" at bounding box center [0, 0] width 0 height 0
click at [824, 420] on link "Share" at bounding box center [829, 417] width 75 height 28
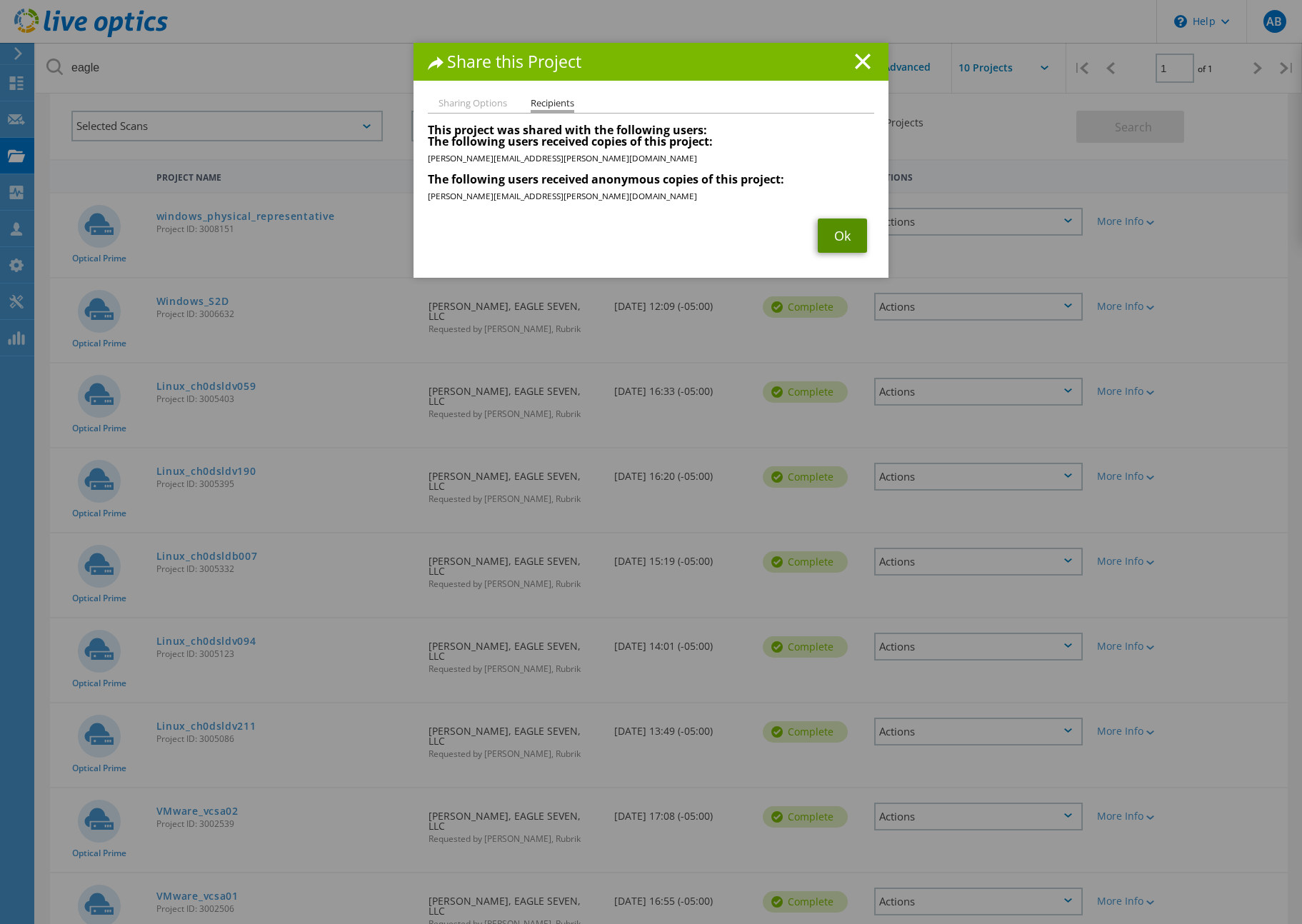
click at [822, 236] on link "Ok" at bounding box center [842, 235] width 49 height 34
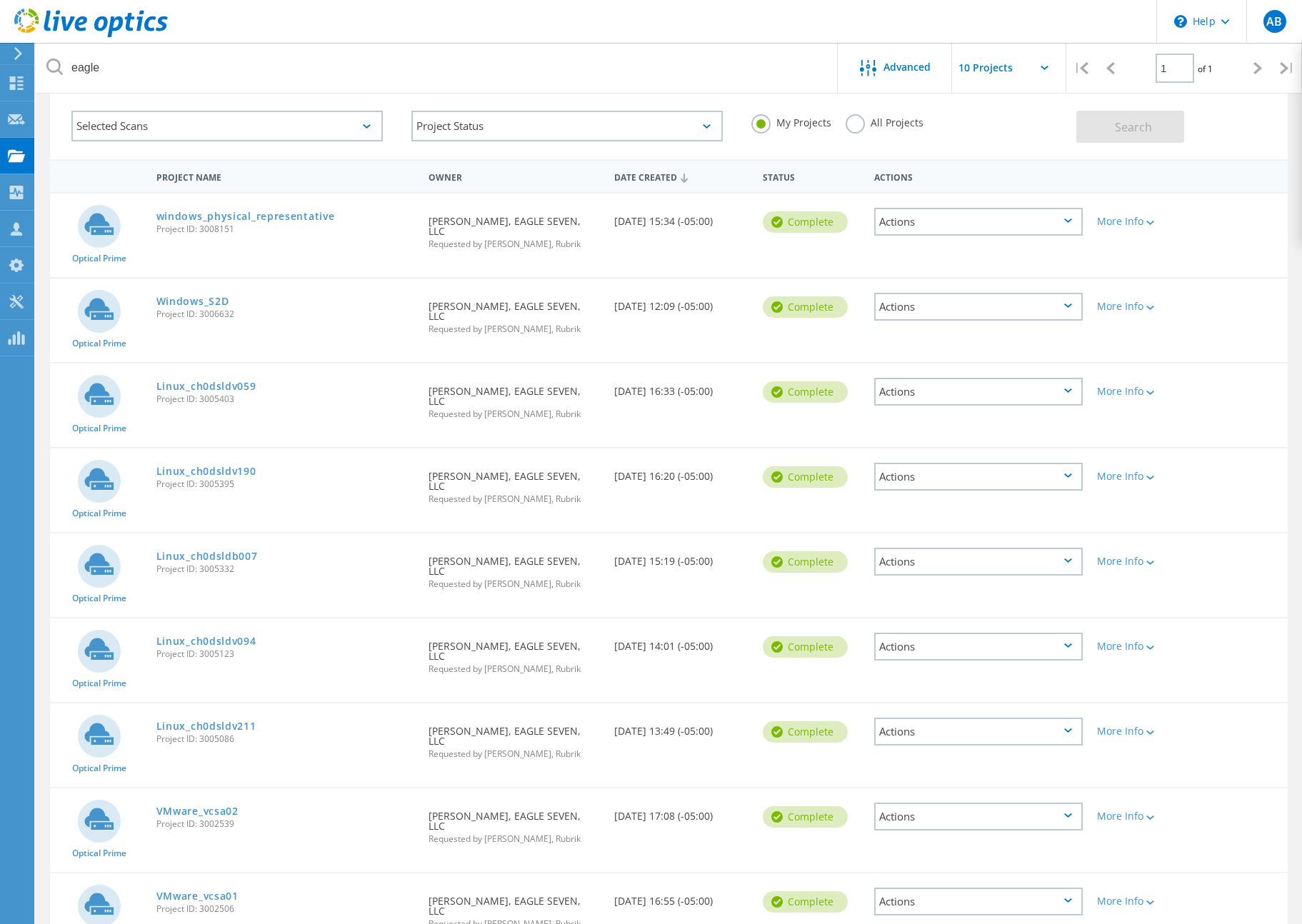
click at [947, 377] on div "Actions" at bounding box center [979, 391] width 208 height 28
click at [937, 392] on div "Share" at bounding box center [979, 402] width 205 height 22
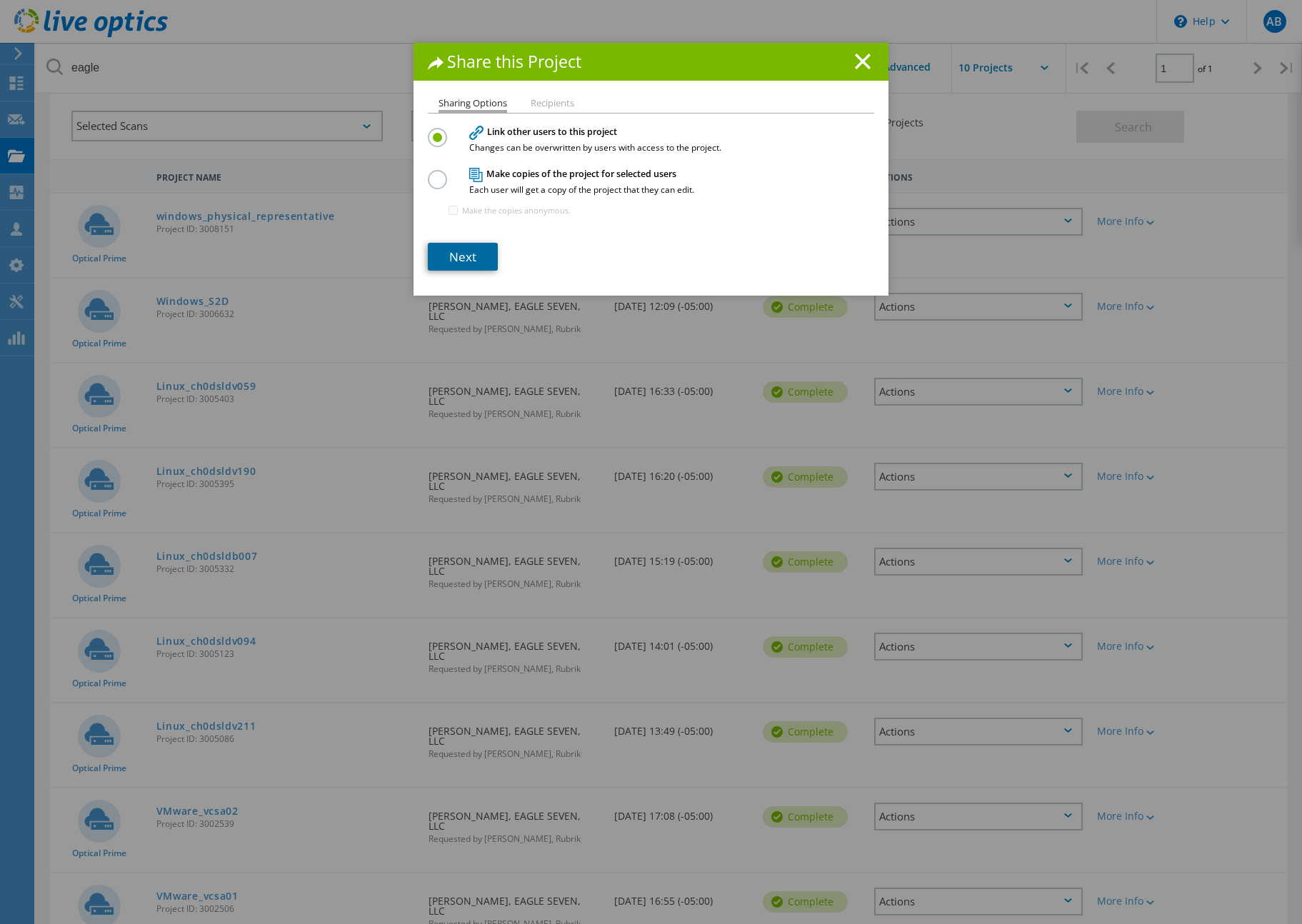
click at [462, 251] on link "Next" at bounding box center [463, 257] width 70 height 28
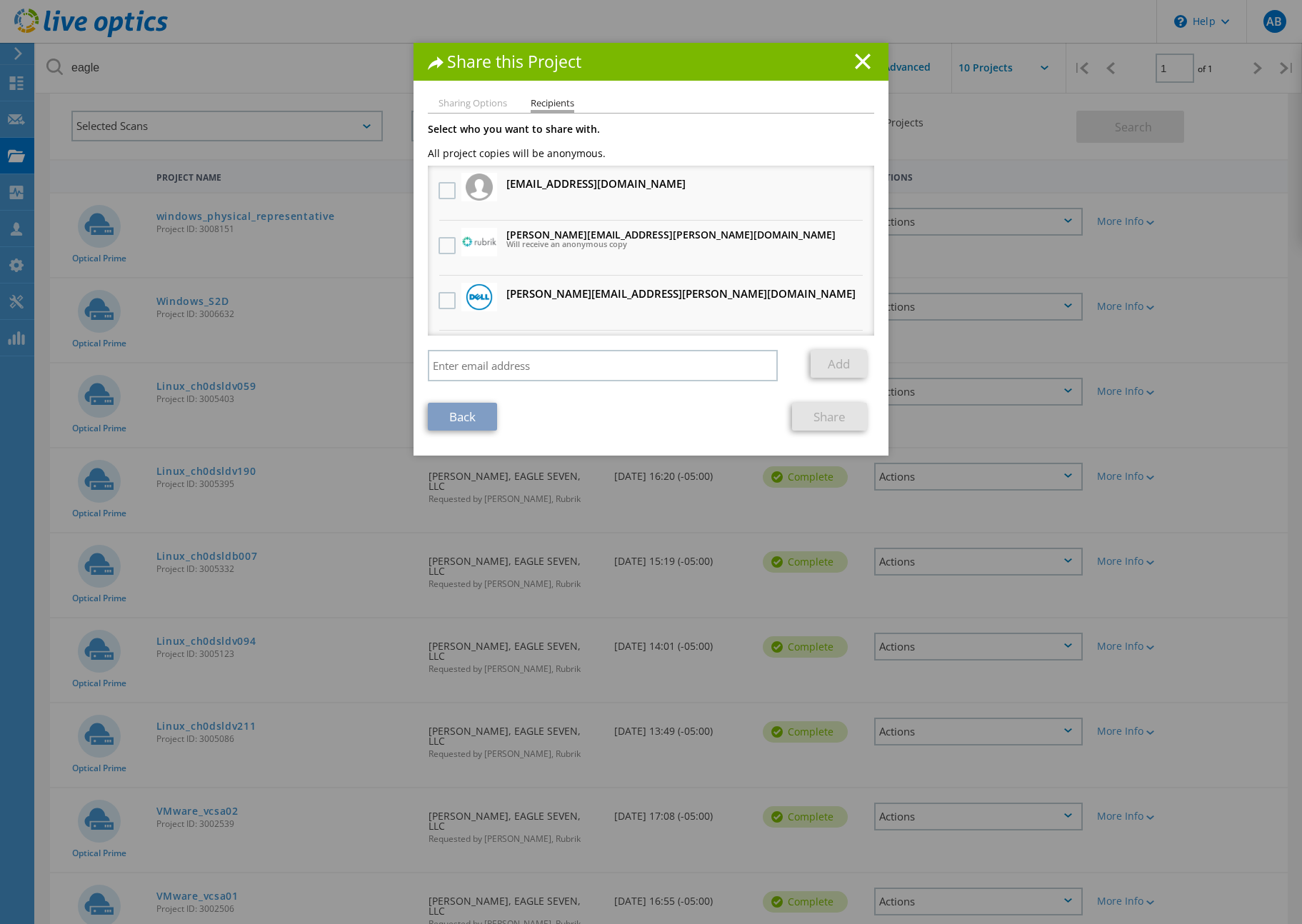
drag, startPoint x: 444, startPoint y: 245, endPoint x: 621, endPoint y: 328, distance: 195.5
click at [444, 245] on label at bounding box center [449, 245] width 20 height 17
click at [0, 0] on input "checkbox" at bounding box center [0, 0] width 0 height 0
click at [785, 417] on span "Share" at bounding box center [830, 417] width 89 height 28
click at [802, 420] on link "Share" at bounding box center [829, 417] width 75 height 28
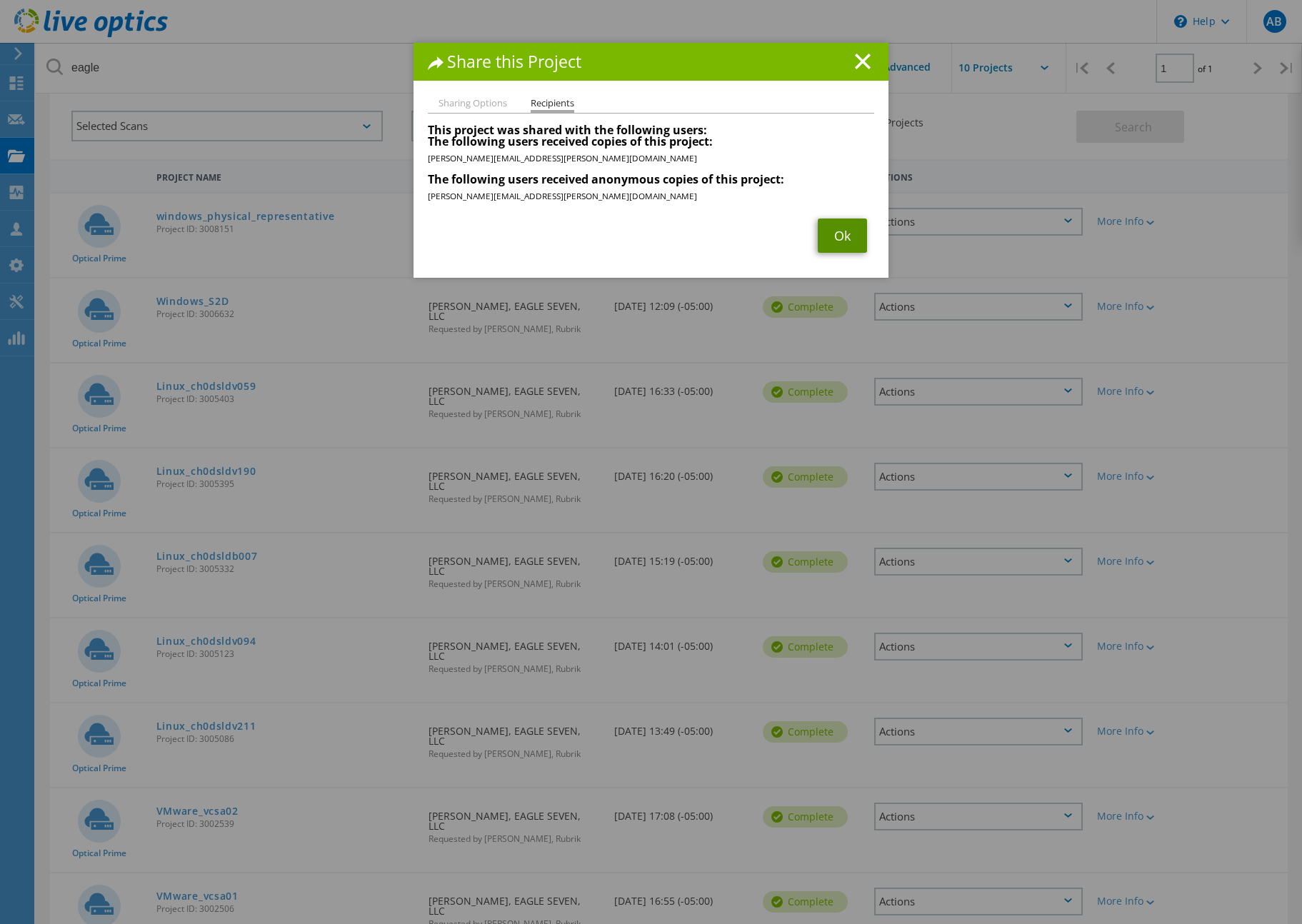
click at [842, 237] on link "Ok" at bounding box center [842, 235] width 49 height 34
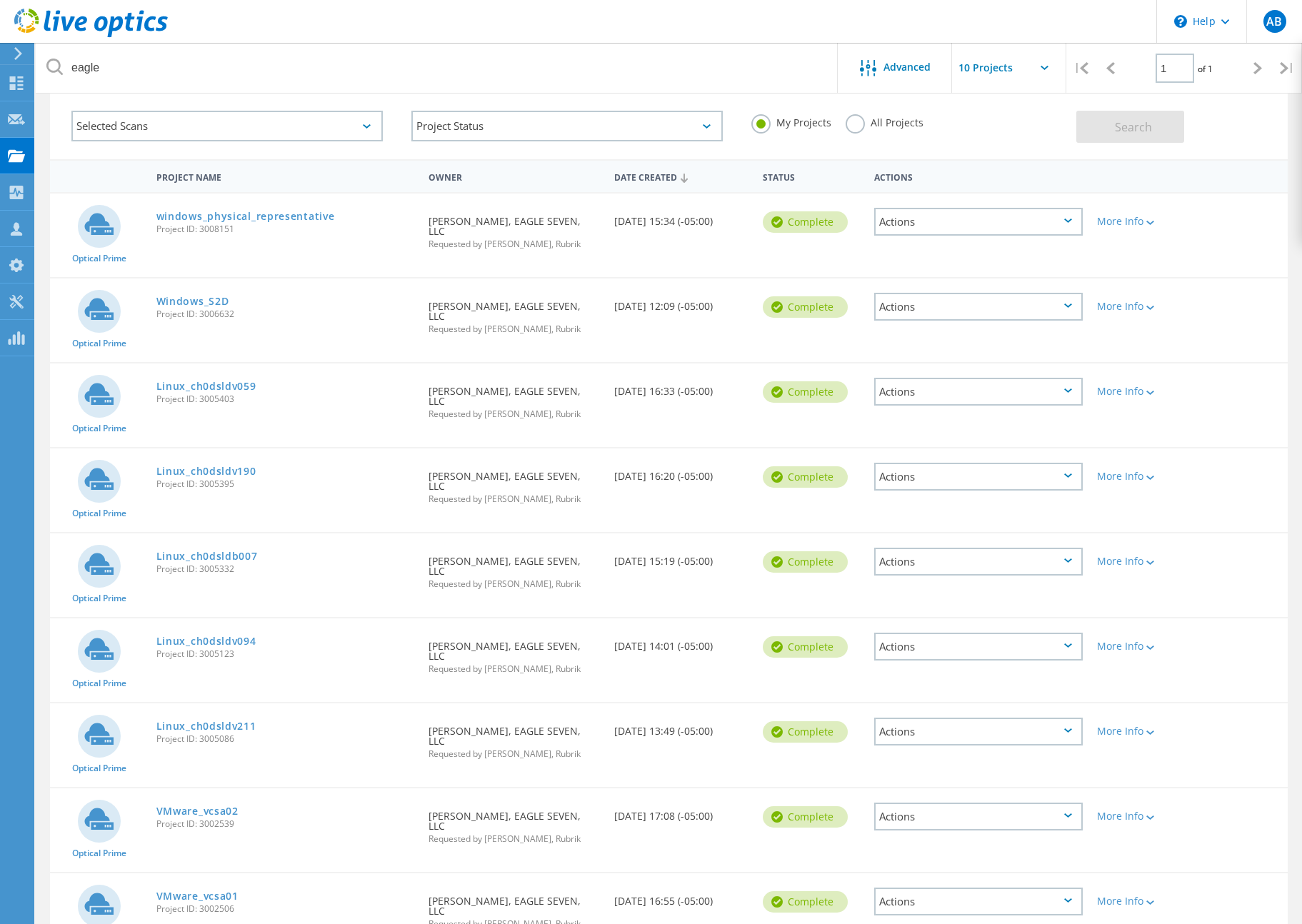
click at [932, 296] on div "Actions" at bounding box center [979, 306] width 208 height 28
click at [937, 310] on div "Share" at bounding box center [979, 318] width 205 height 22
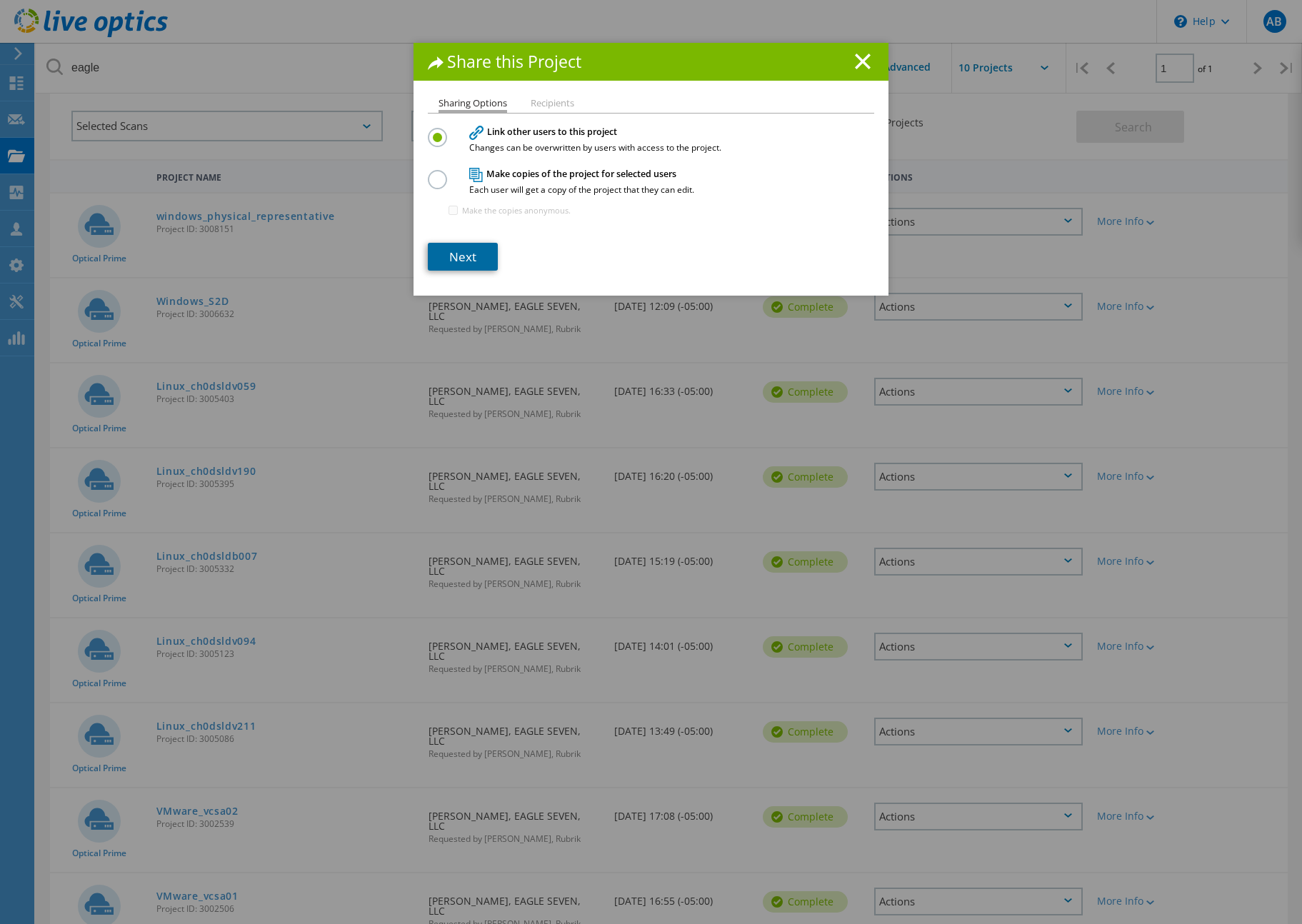
click at [461, 249] on link "Next" at bounding box center [463, 257] width 70 height 28
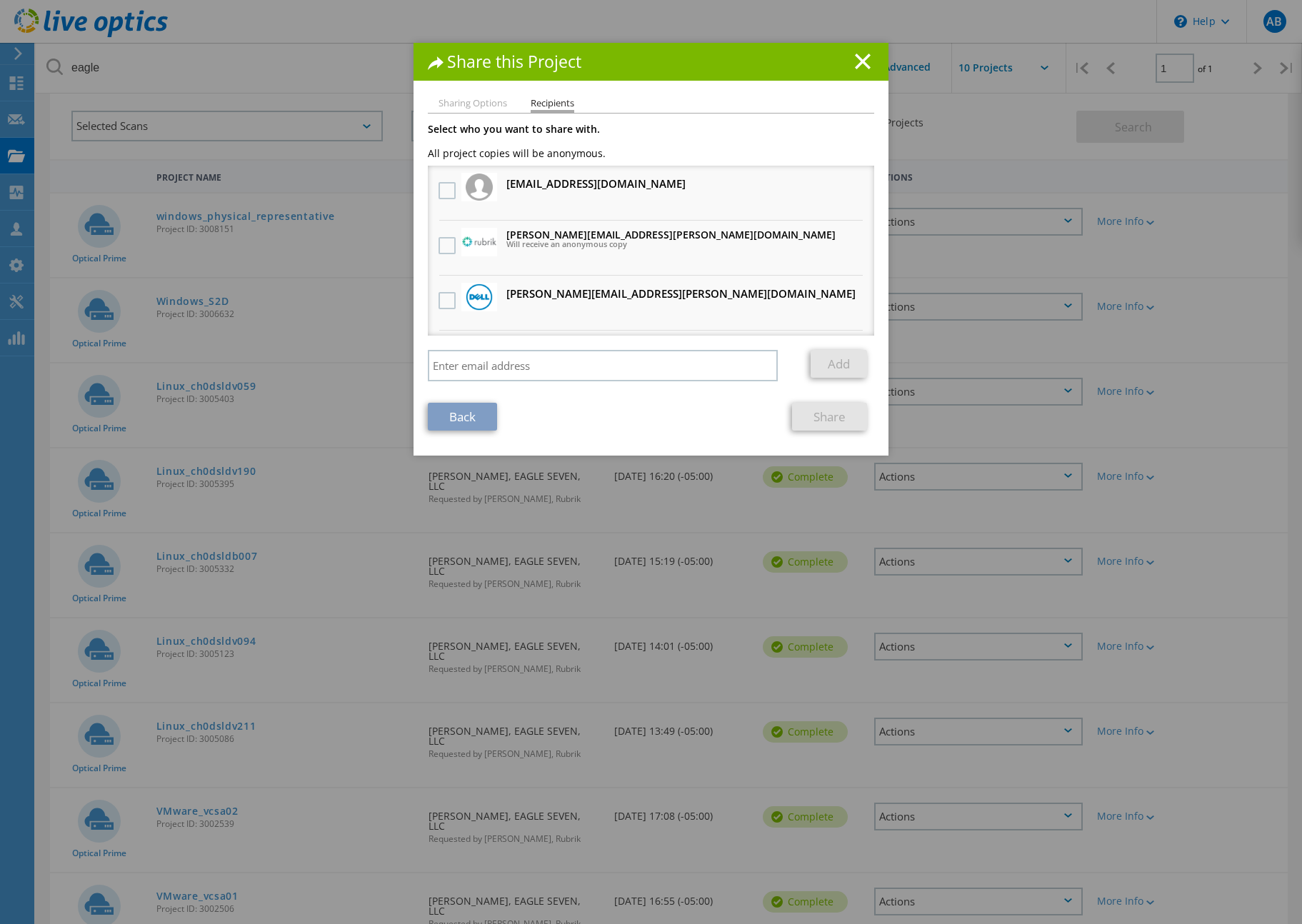
click at [518, 233] on h3 "zachary.bly@rubrik.com Will receive an anonymous copy" at bounding box center [671, 239] width 329 height 25
drag, startPoint x: 445, startPoint y: 243, endPoint x: 463, endPoint y: 251, distance: 19.7
click at [445, 243] on label at bounding box center [449, 245] width 20 height 17
click at [0, 0] on input "checkbox" at bounding box center [0, 0] width 0 height 0
click at [852, 415] on link "Share" at bounding box center [829, 417] width 75 height 28
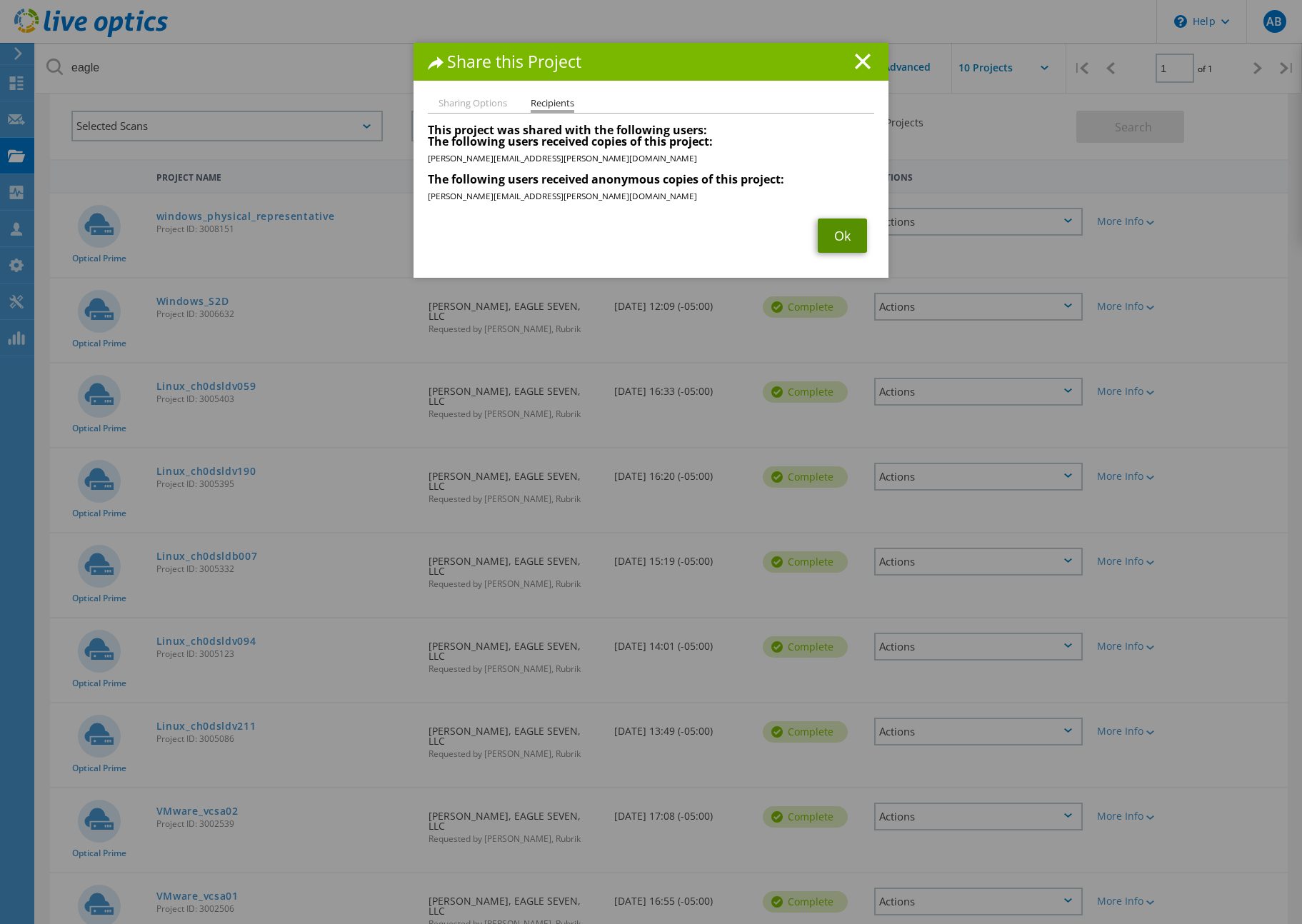
click at [818, 243] on link "Ok" at bounding box center [842, 235] width 49 height 34
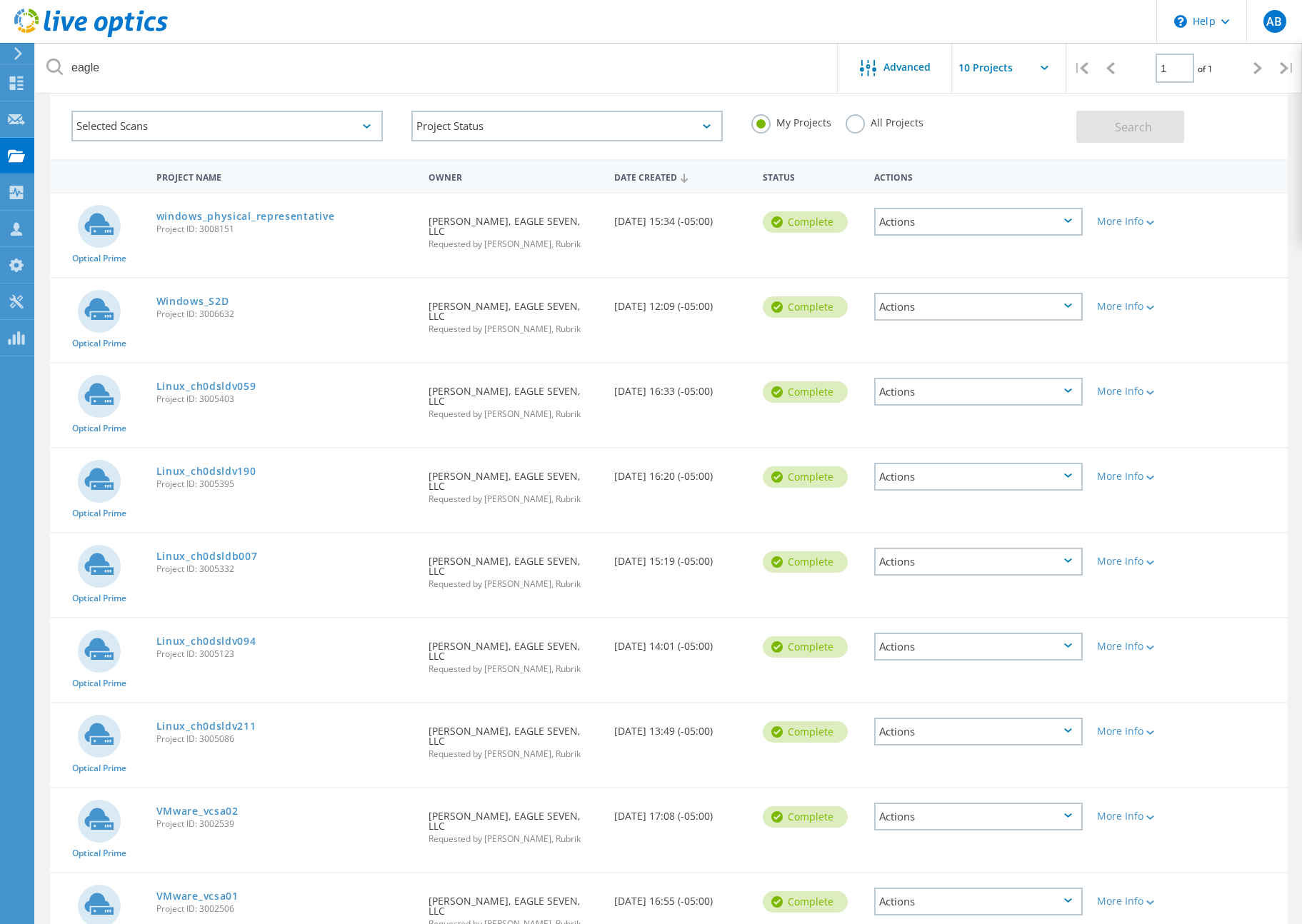
click at [936, 226] on div "Actions" at bounding box center [979, 221] width 208 height 28
click at [927, 232] on div "Share" at bounding box center [979, 233] width 205 height 22
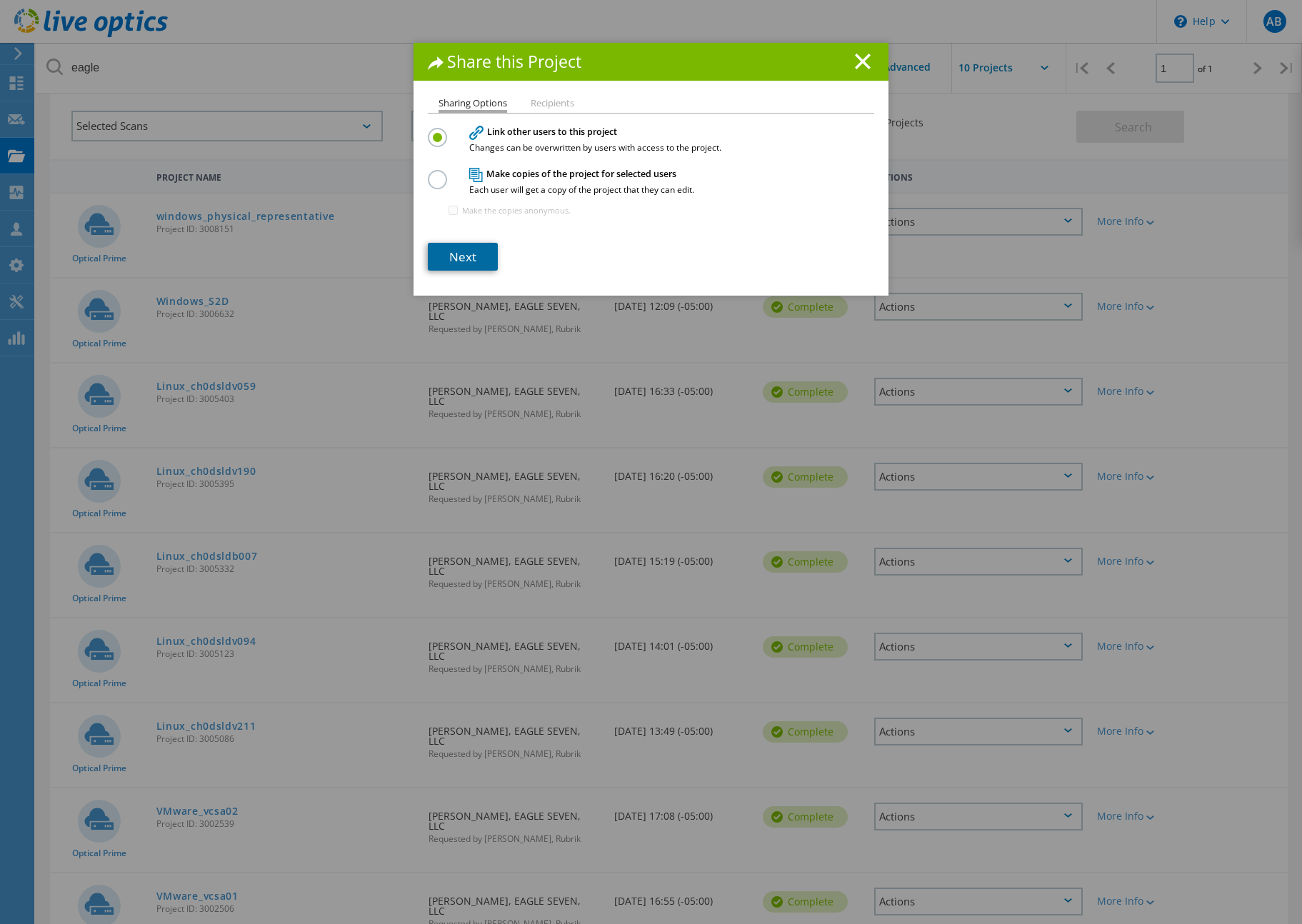
drag, startPoint x: 464, startPoint y: 256, endPoint x: 469, endPoint y: 251, distance: 7.1
click at [464, 256] on link "Next" at bounding box center [463, 257] width 70 height 28
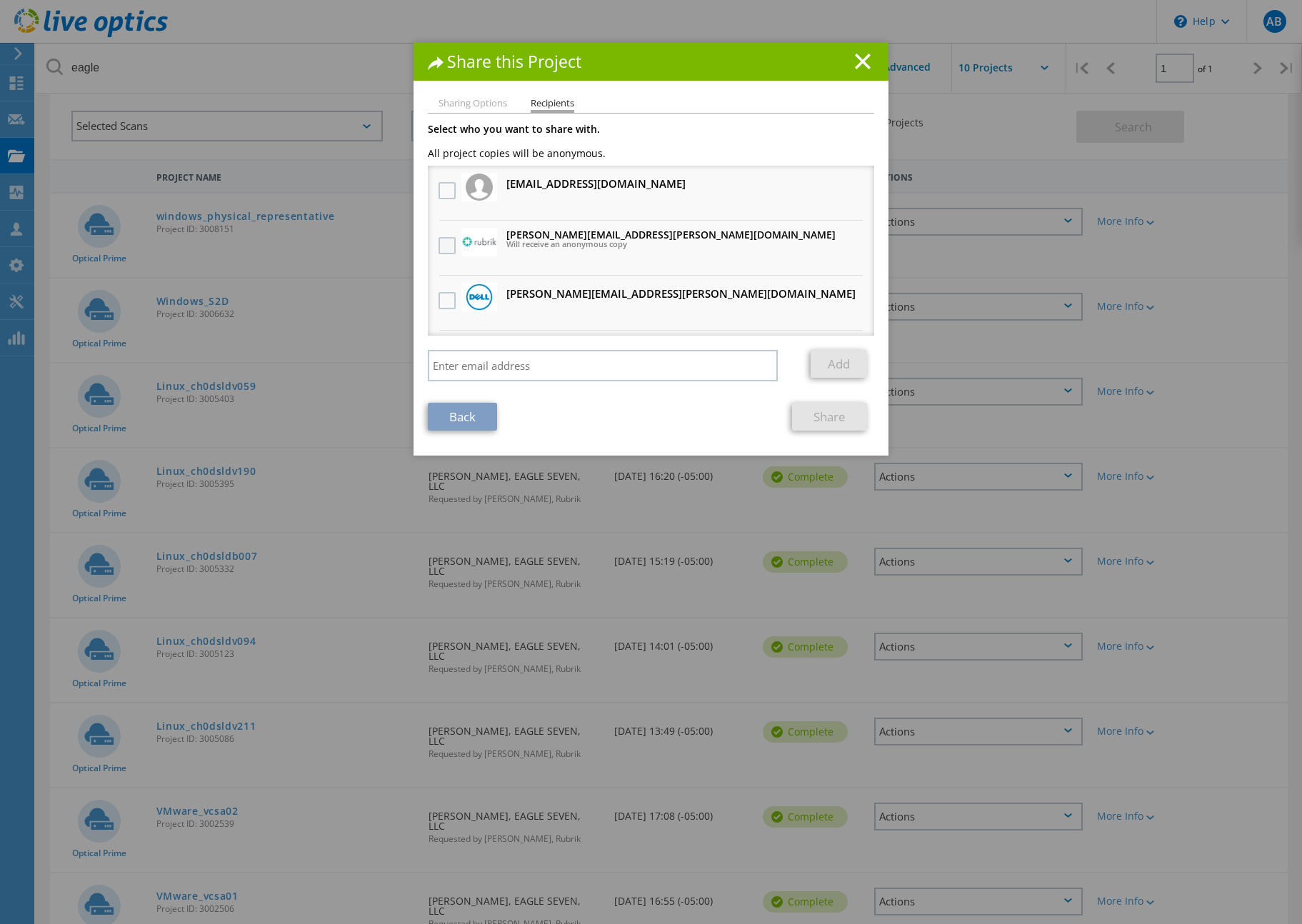
click at [450, 241] on label at bounding box center [449, 245] width 20 height 17
click at [0, 0] on input "checkbox" at bounding box center [0, 0] width 0 height 0
click at [817, 416] on link "Share" at bounding box center [829, 417] width 75 height 28
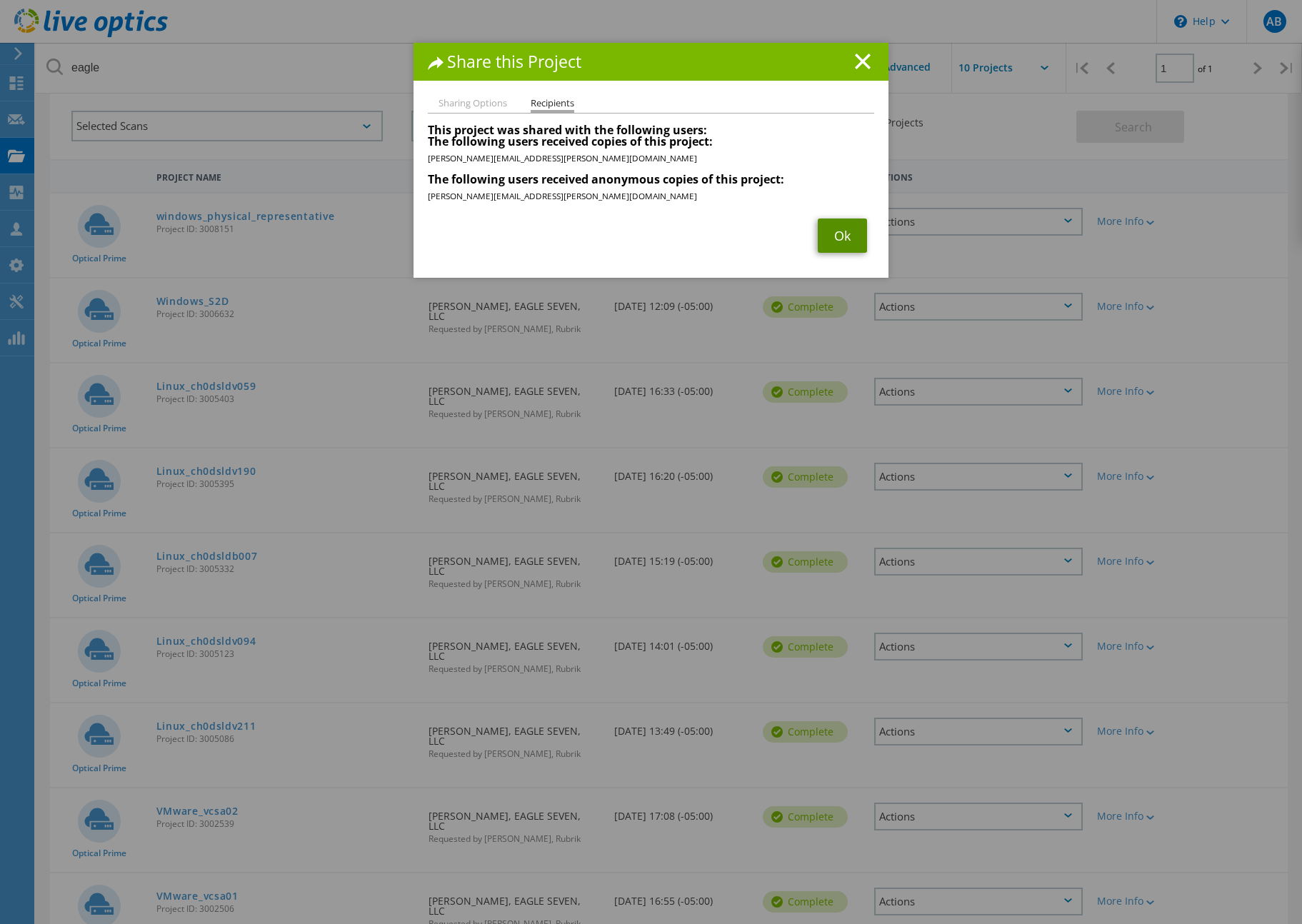
click at [826, 241] on link "Ok" at bounding box center [842, 235] width 49 height 34
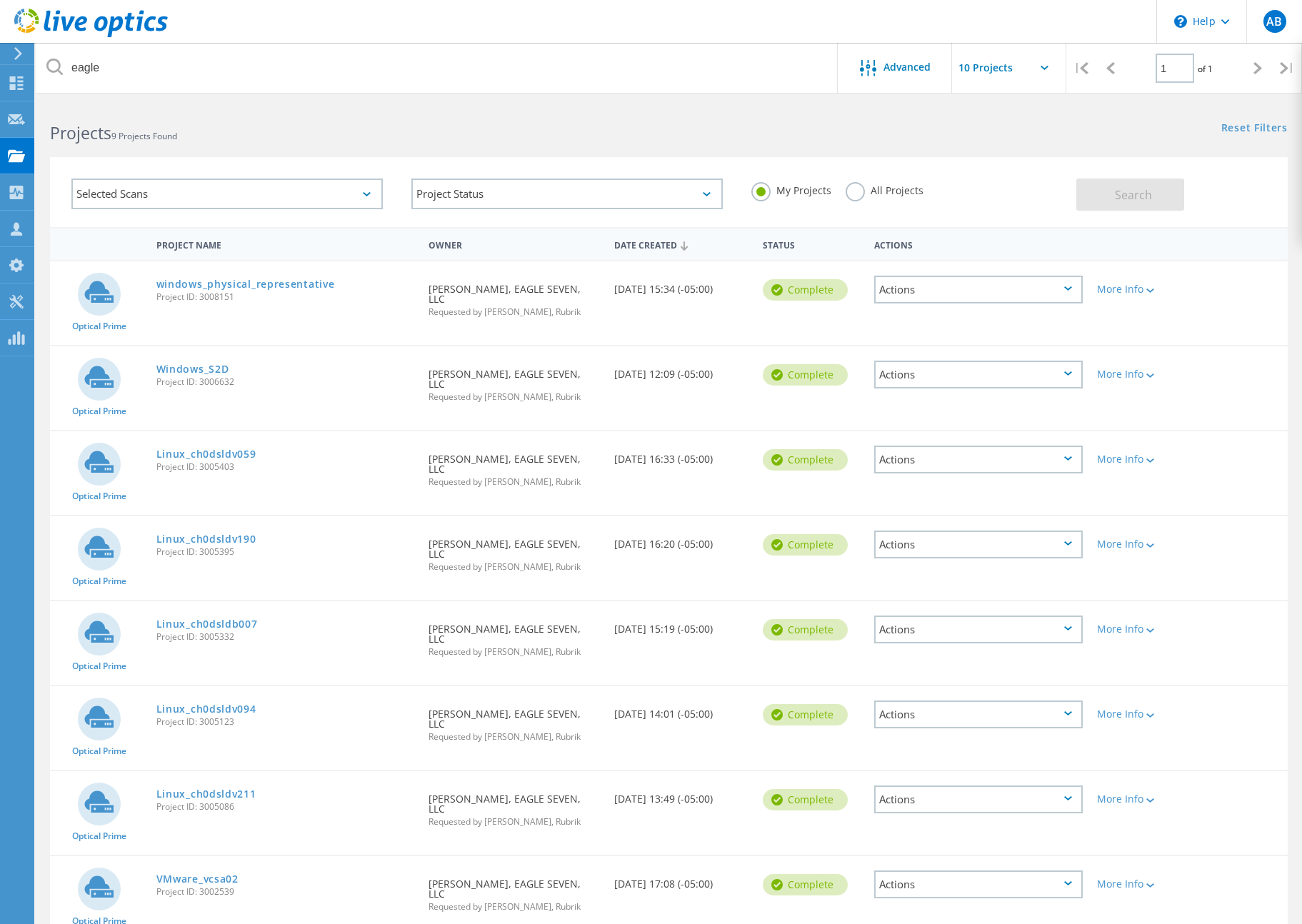
scroll to position [3, 0]
